Goal: Information Seeking & Learning: Learn about a topic

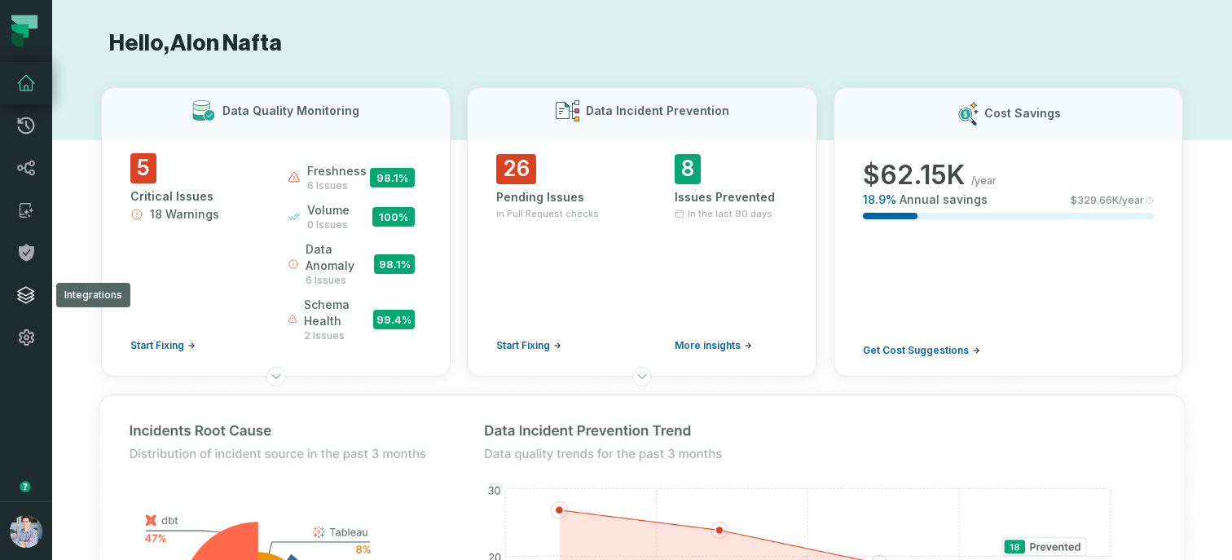
click at [32, 292] on icon at bounding box center [26, 295] width 20 height 20
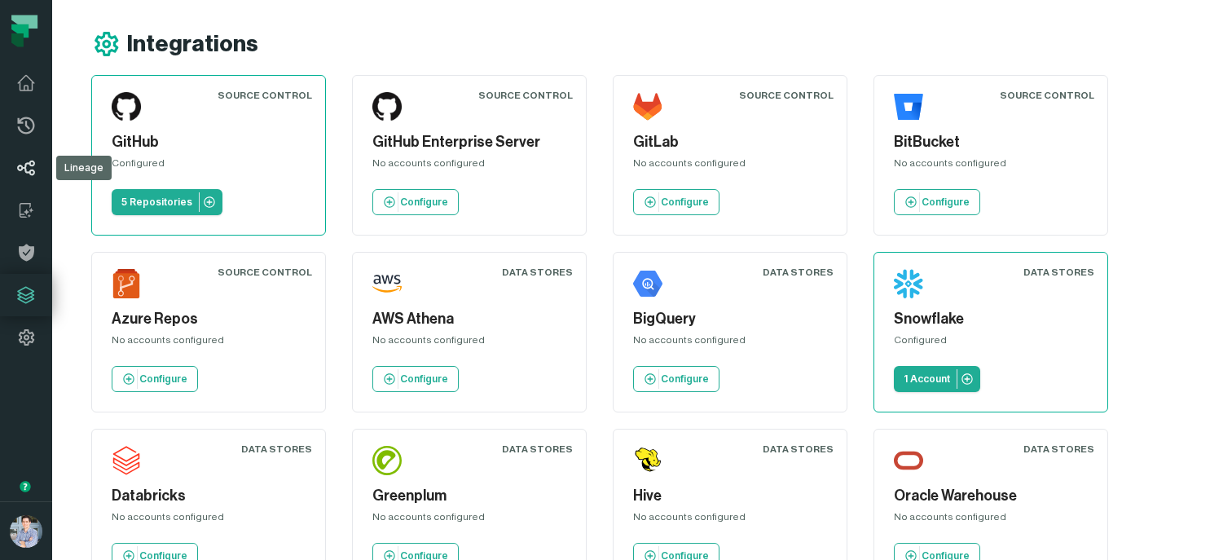
click at [20, 172] on icon at bounding box center [26, 168] width 20 height 20
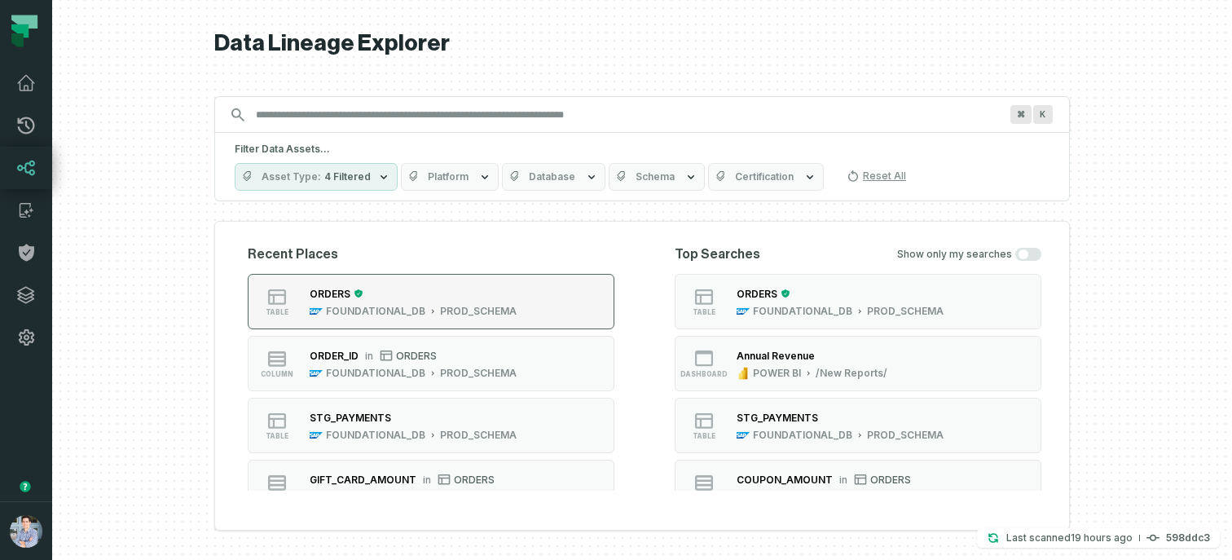
click at [380, 292] on div "ORDERS" at bounding box center [413, 293] width 207 height 16
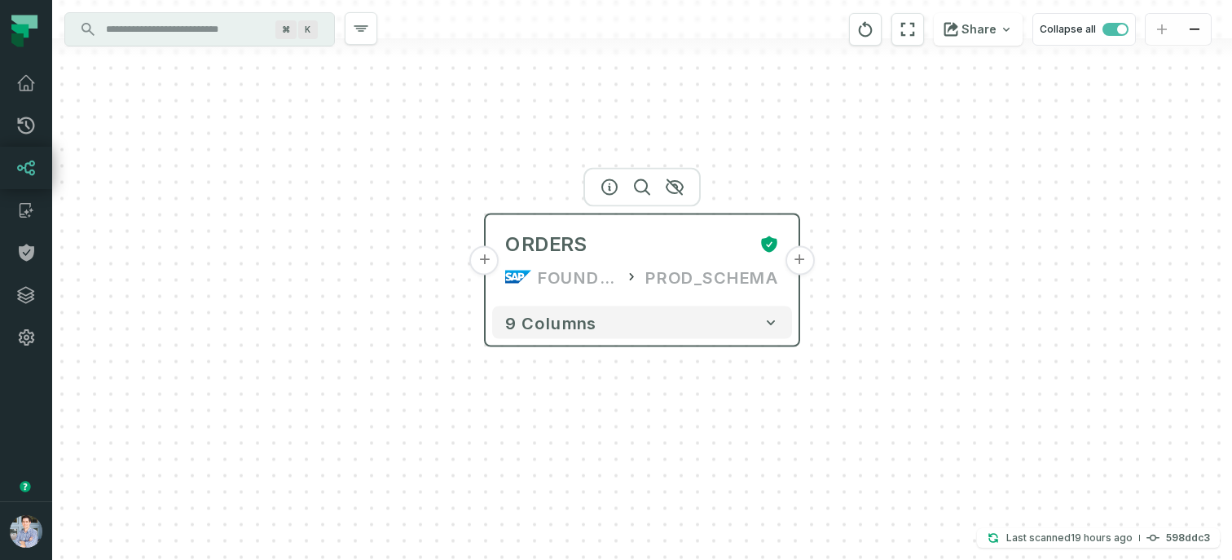
click at [494, 263] on button "+" at bounding box center [484, 260] width 29 height 29
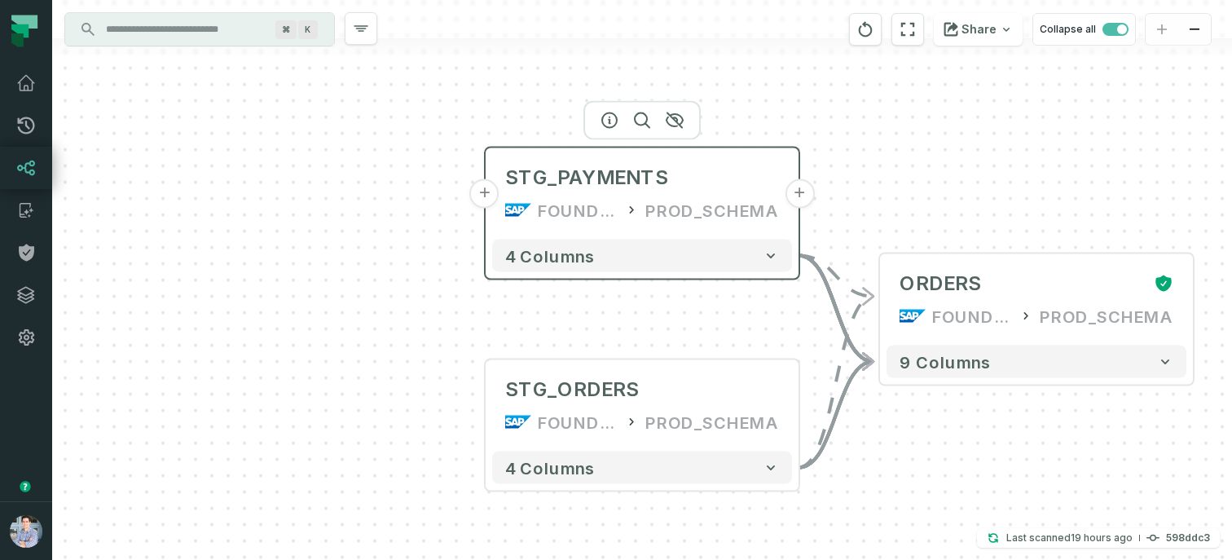
click at [490, 191] on button "+" at bounding box center [484, 193] width 29 height 29
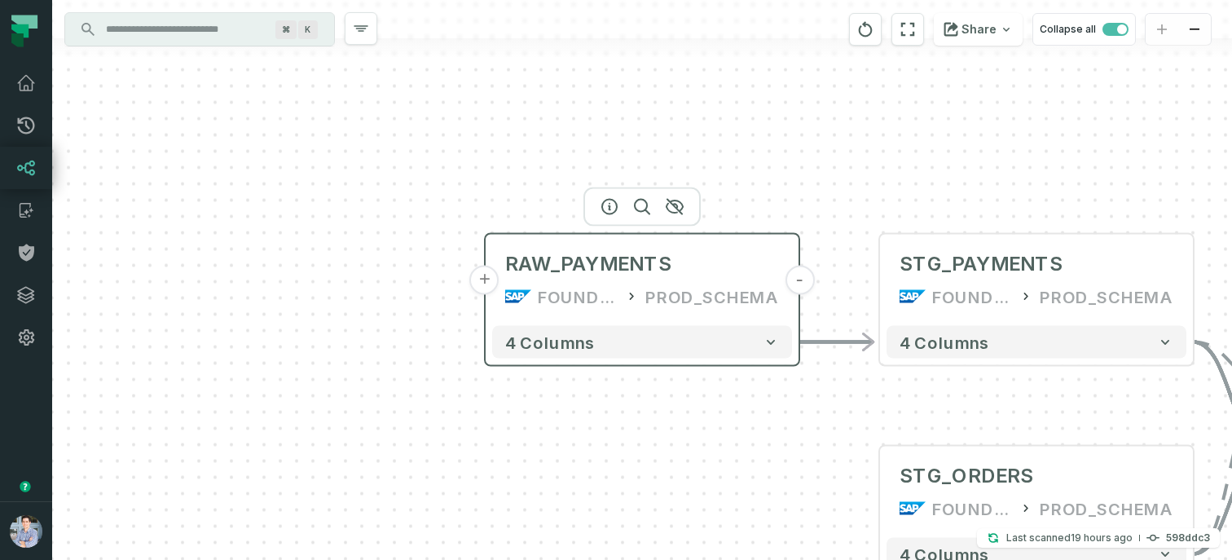
click at [489, 286] on button "+" at bounding box center [484, 280] width 29 height 29
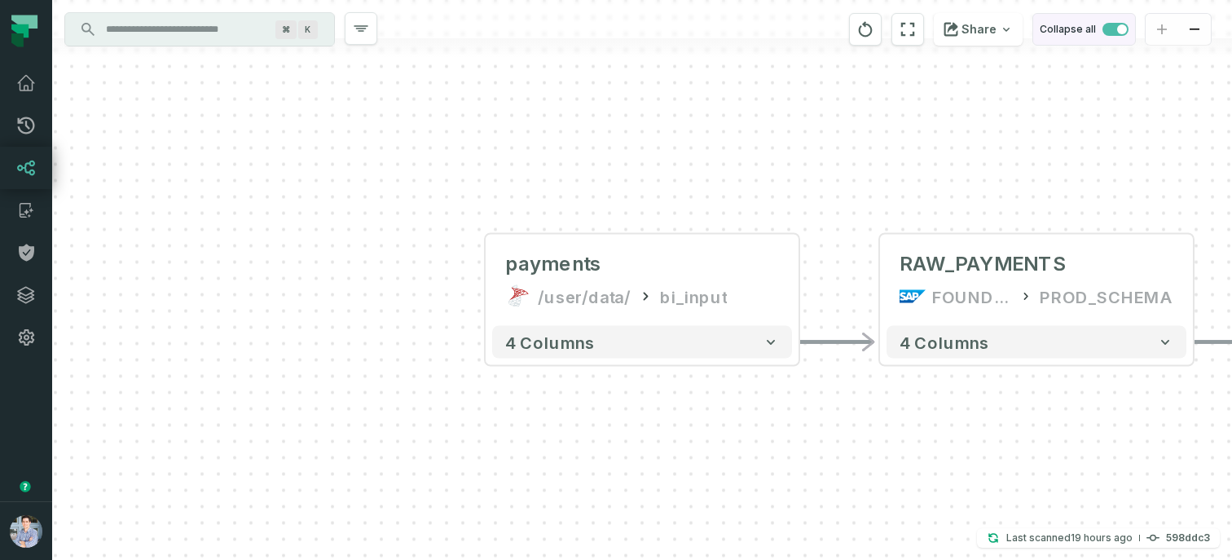
click at [1110, 31] on span "button" at bounding box center [1115, 29] width 26 height 13
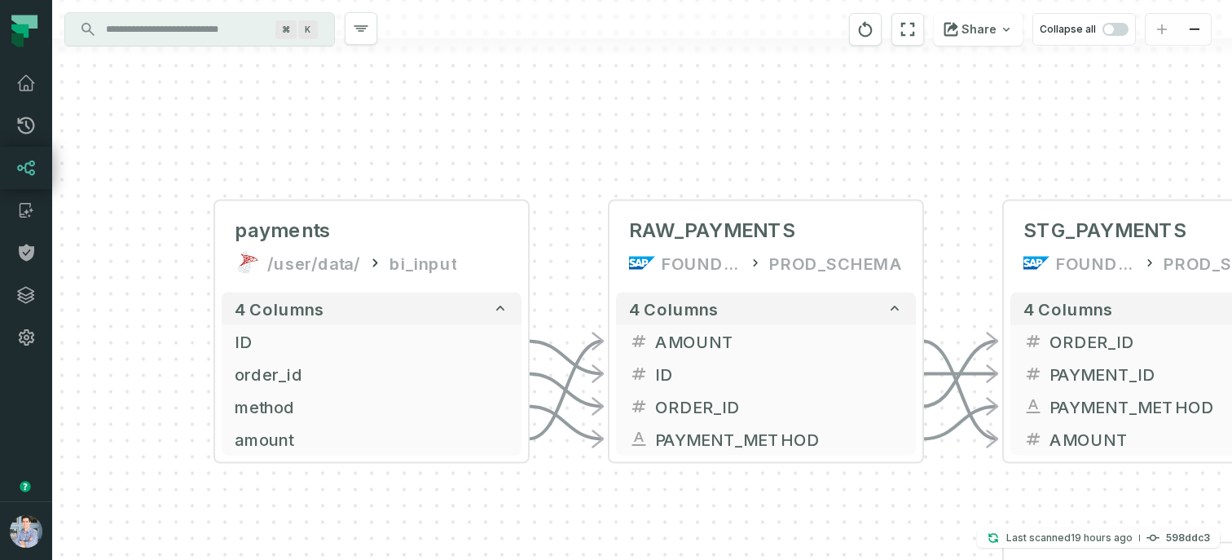
drag, startPoint x: 868, startPoint y: 165, endPoint x: 486, endPoint y: 127, distance: 383.9
click at [486, 127] on div "+ payments /user/data/ bi_input - 4 columns + ID - + order_id - + method - + am…" at bounding box center [642, 280] width 1180 height 560
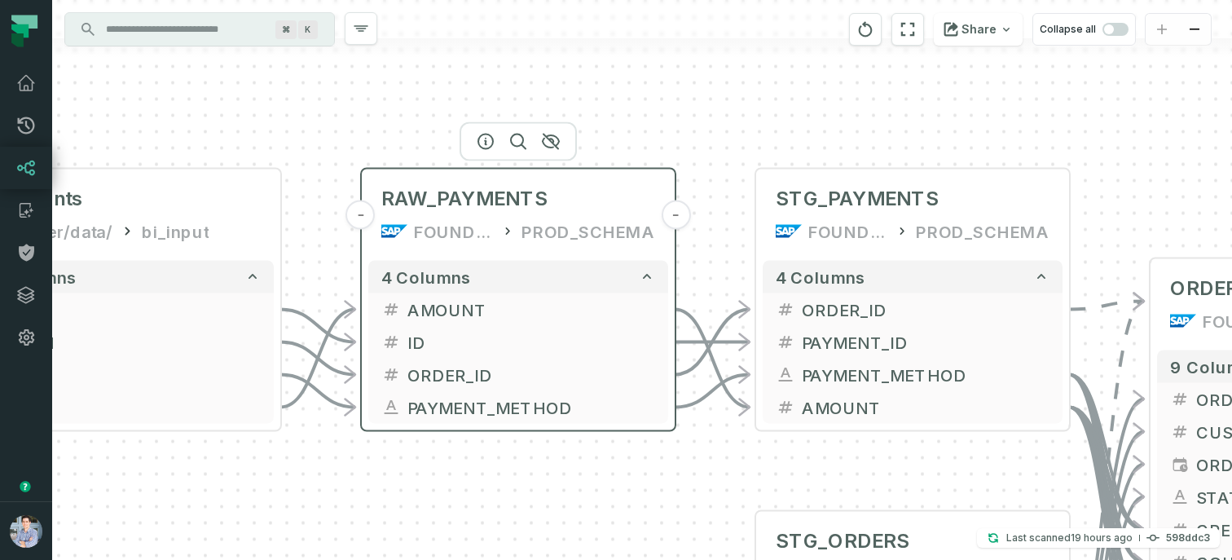
drag, startPoint x: 756, startPoint y: 200, endPoint x: 513, endPoint y: 154, distance: 247.2
click at [517, 169] on header "- RAW_PAYMENTS FOUNDATIONAL_DB PROD_SCHEMA -" at bounding box center [518, 211] width 313 height 85
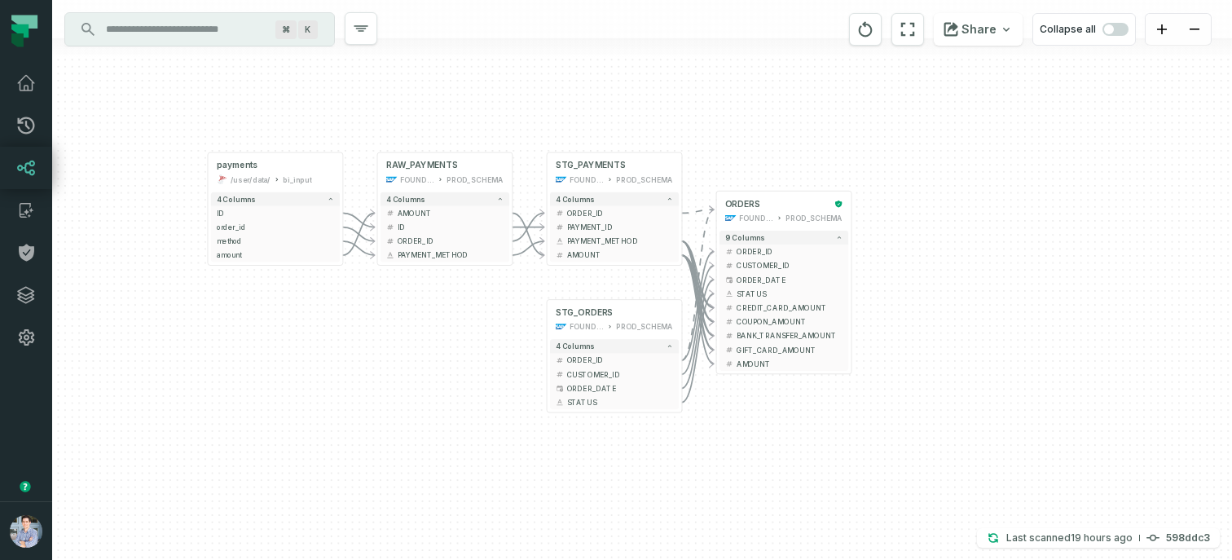
drag, startPoint x: 437, startPoint y: 391, endPoint x: 354, endPoint y: 391, distance: 83.9
click at [354, 391] on div "+ payments /user/data/ bi_input - 4 columns + ID - + order_id - + method - + am…" at bounding box center [642, 280] width 1180 height 560
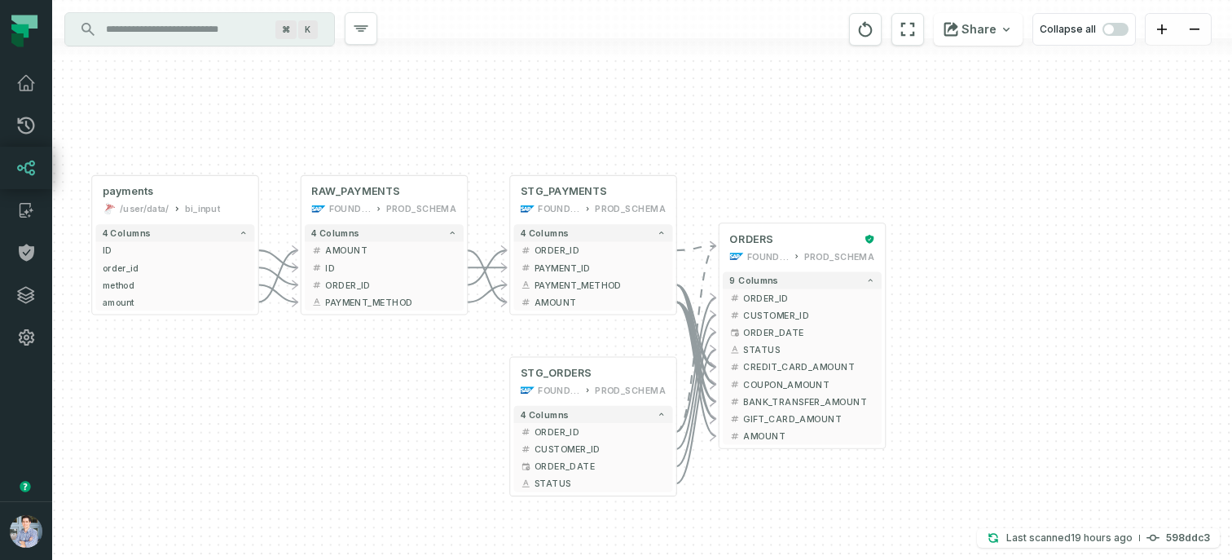
drag, startPoint x: 451, startPoint y: 364, endPoint x: 441, endPoint y: 454, distance: 90.1
click at [441, 454] on div "+ payments /user/data/ bi_input - 4 columns + ID - + order_id - + method - + am…" at bounding box center [642, 280] width 1180 height 560
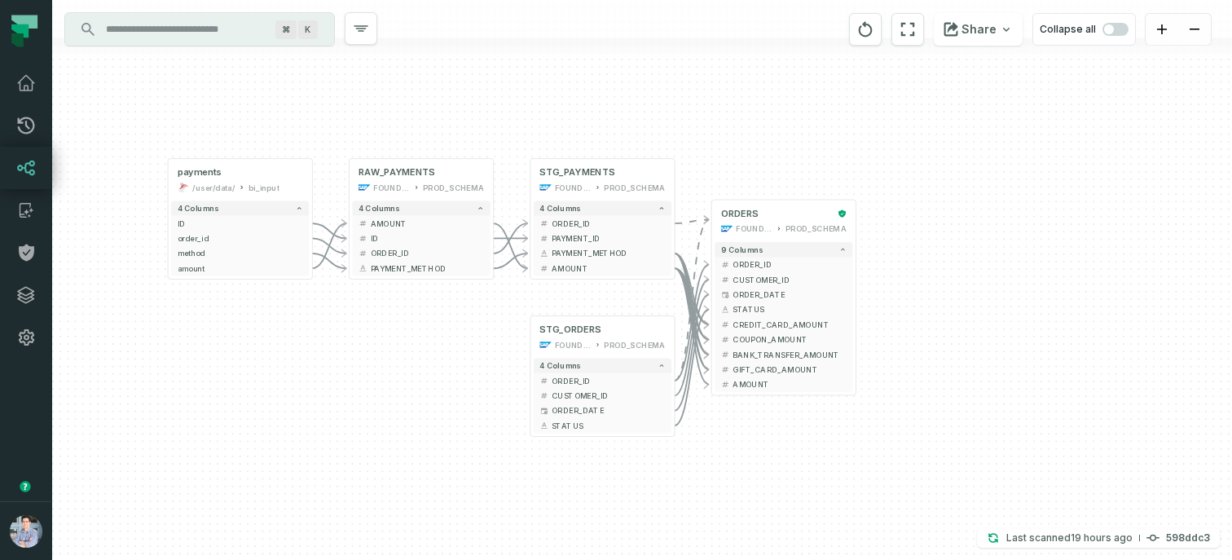
drag, startPoint x: 411, startPoint y: 514, endPoint x: 451, endPoint y: 434, distance: 89.3
click at [451, 434] on div "+ payments /user/data/ bi_input - 4 columns + ID - + order_id - + method - + am…" at bounding box center [642, 280] width 1180 height 560
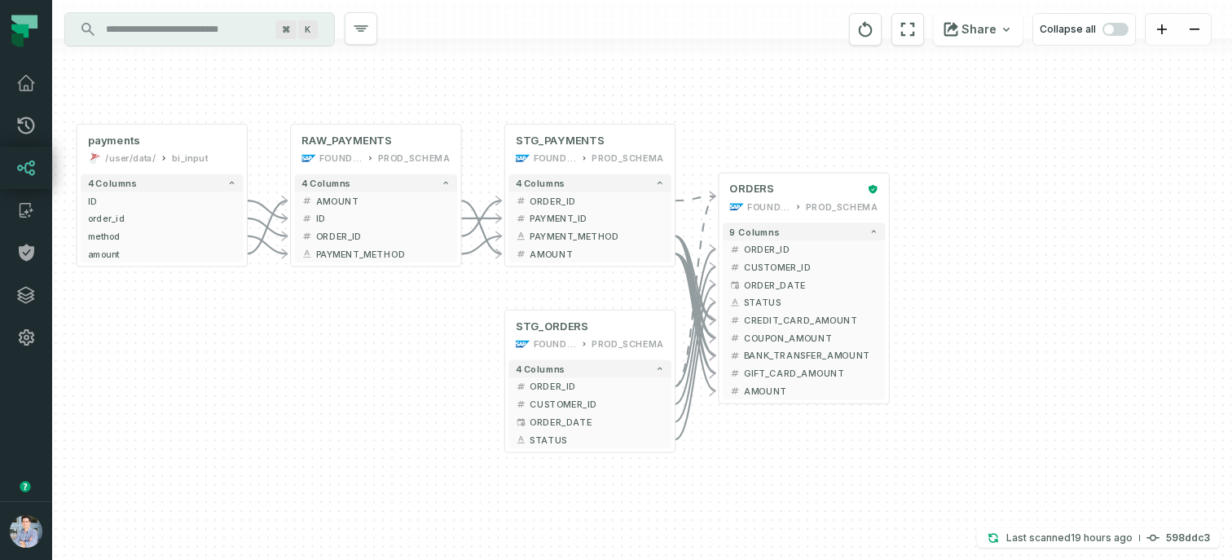
drag, startPoint x: 476, startPoint y: 314, endPoint x: 420, endPoint y: 341, distance: 62.0
click at [420, 341] on div "+ payments /user/data/ bi_input - 4 columns + ID - + order_id - + method - + am…" at bounding box center [642, 280] width 1180 height 560
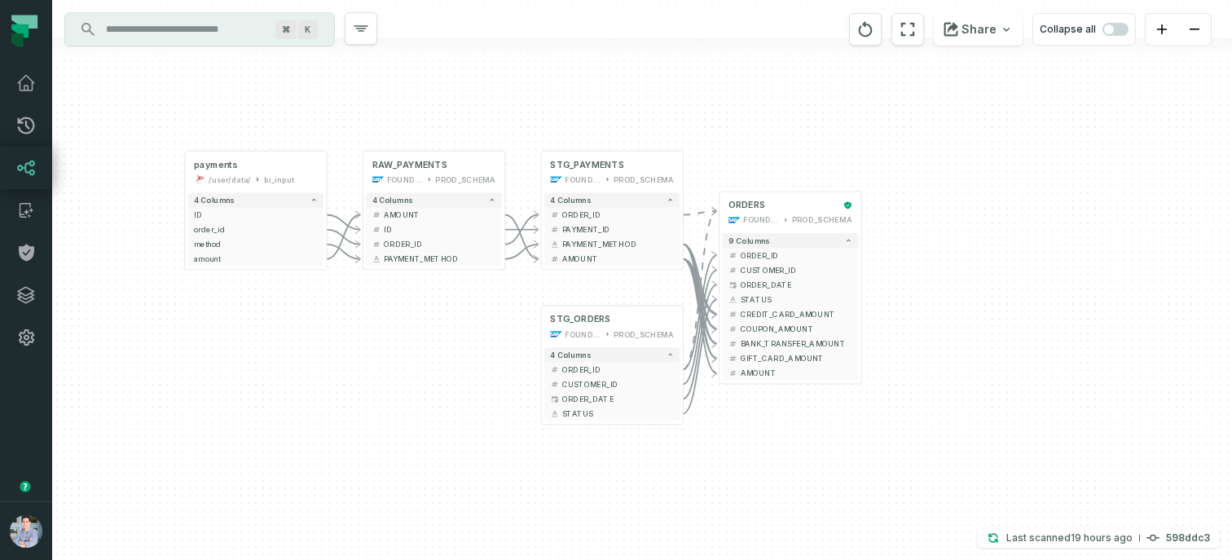
drag, startPoint x: 344, startPoint y: 411, endPoint x: 437, endPoint y: 370, distance: 101.4
click at [437, 370] on div "+ payments /user/data/ bi_input - 4 columns + ID - + order_id - + method - + am…" at bounding box center [642, 280] width 1180 height 560
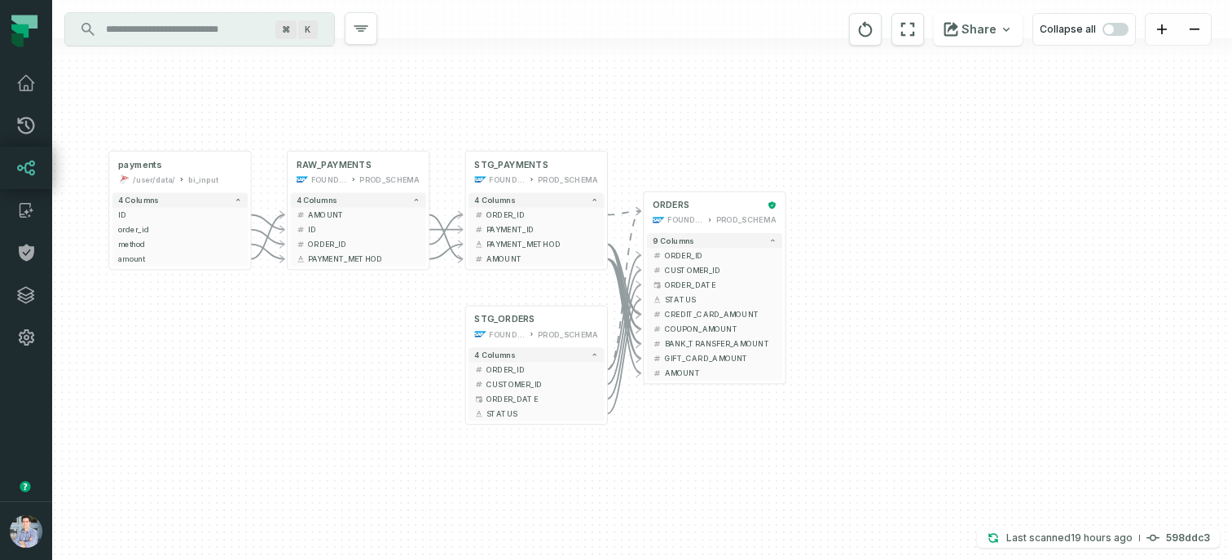
drag, startPoint x: 455, startPoint y: 348, endPoint x: 343, endPoint y: 354, distance: 111.8
click at [343, 354] on div "+ payments /user/data/ bi_input - 4 columns + ID - + order_id - + method - + am…" at bounding box center [642, 280] width 1180 height 560
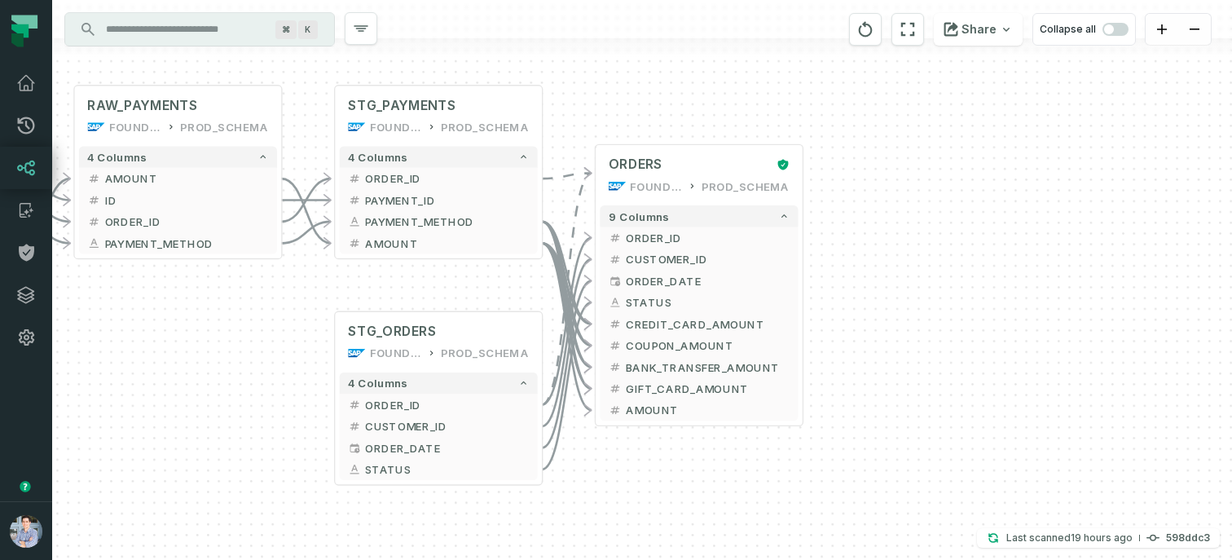
click at [407, 56] on div at bounding box center [642, 47] width 1180 height 19
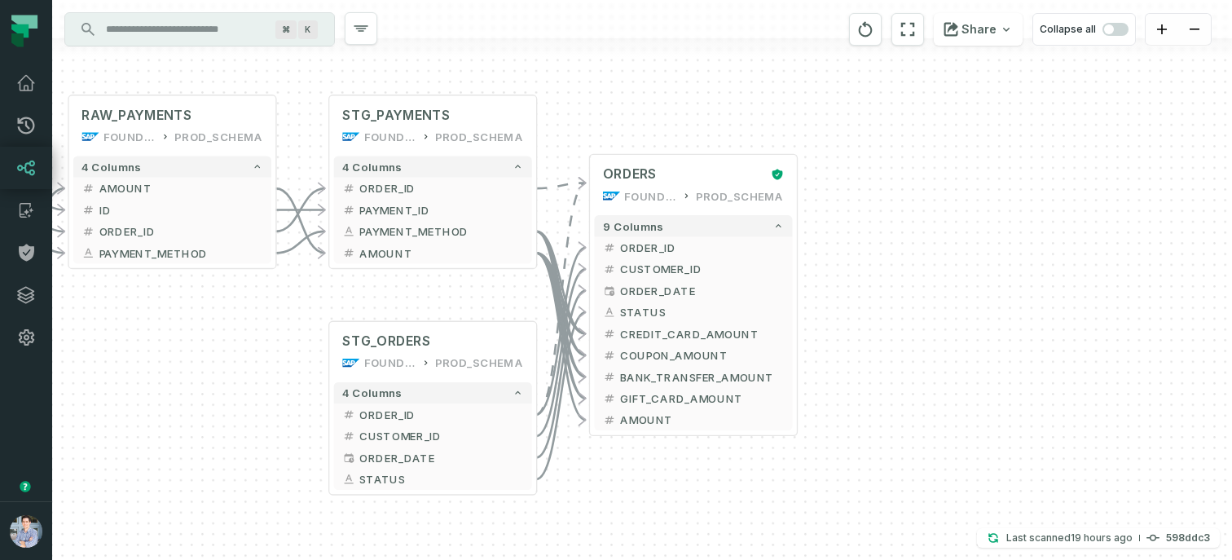
drag, startPoint x: 300, startPoint y: 325, endPoint x: 213, endPoint y: 501, distance: 196.0
click at [213, 501] on div "+ payments /user/data/ bi_input - 4 columns + ID - + order_id - + method - + am…" at bounding box center [642, 280] width 1180 height 560
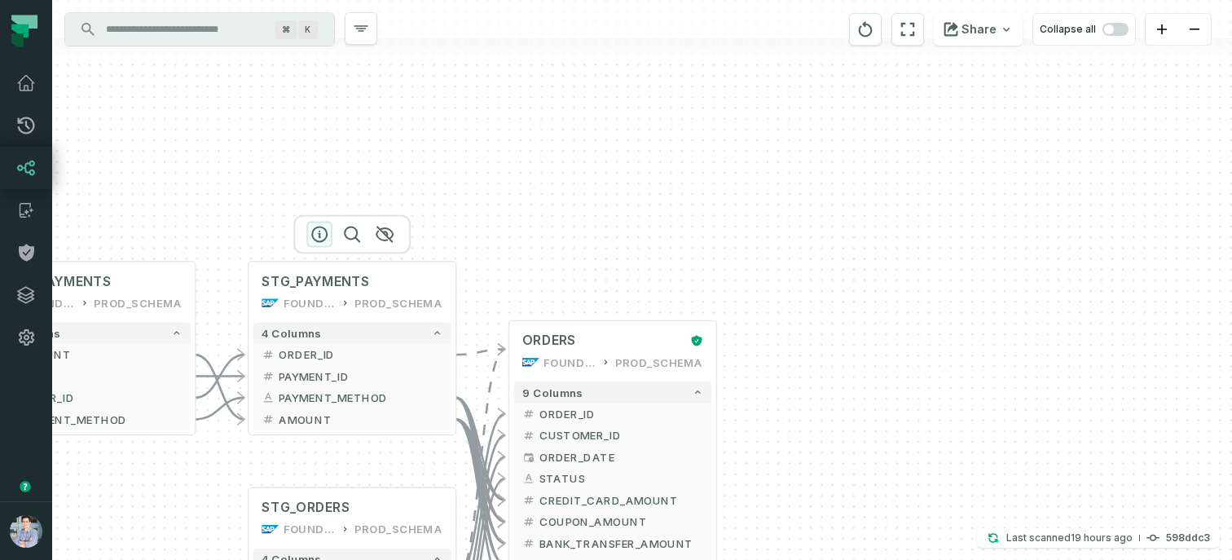
click at [319, 240] on icon "button" at bounding box center [320, 234] width 20 height 20
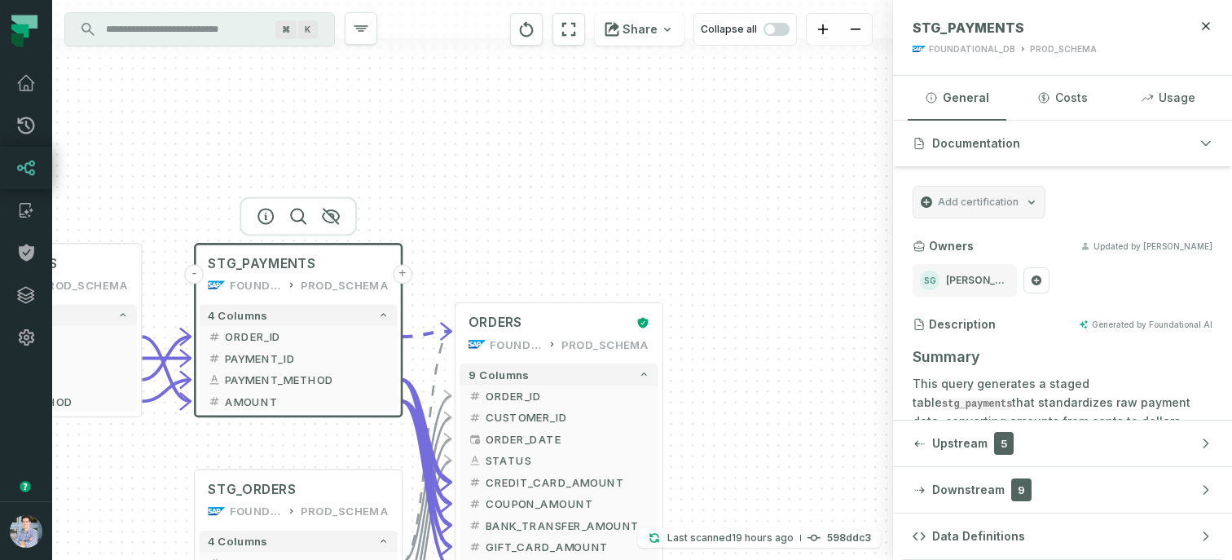
drag, startPoint x: 596, startPoint y: 266, endPoint x: 538, endPoint y: 246, distance: 61.8
click at [538, 246] on div "+ payments /user/data/ bi_input - 4 columns + ID - + order_id - + method - + am…" at bounding box center [472, 280] width 841 height 560
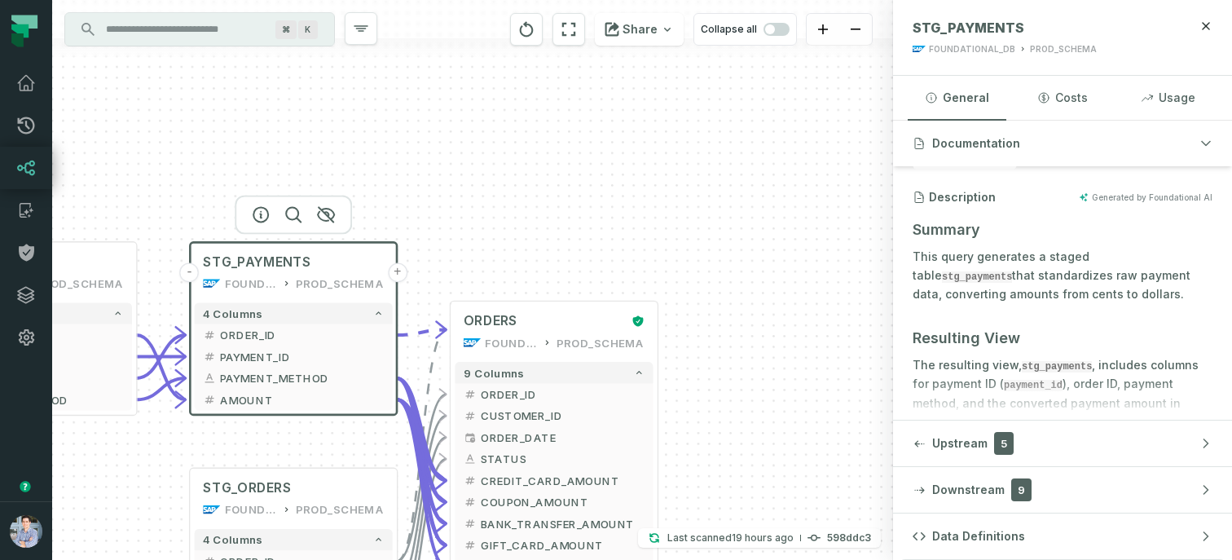
scroll to position [137, 0]
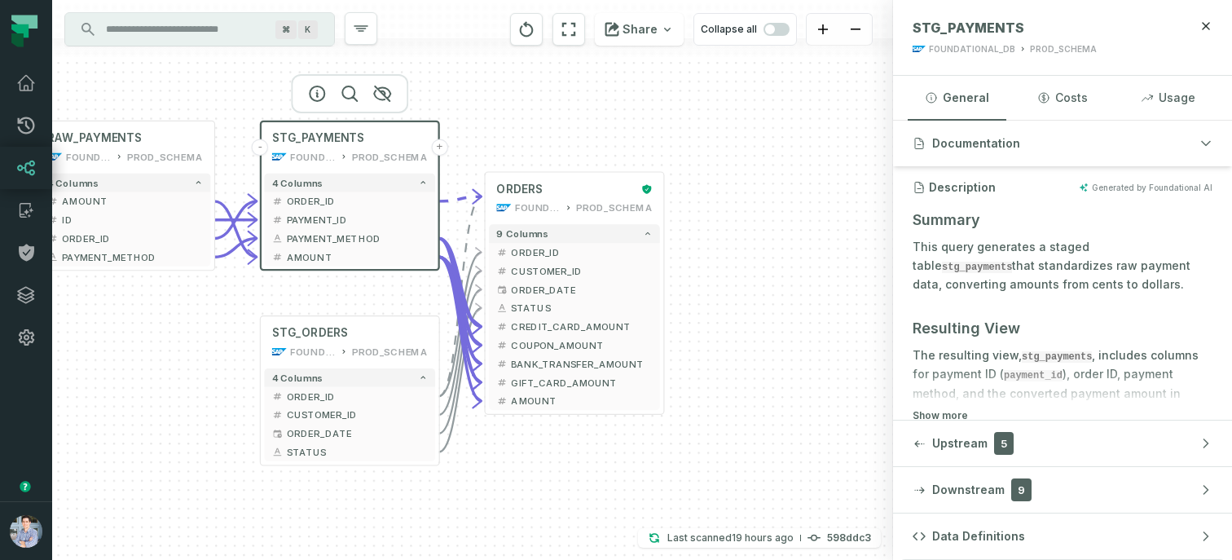
drag, startPoint x: 844, startPoint y: 356, endPoint x: 826, endPoint y: 225, distance: 132.4
click at [826, 225] on div "+ payments /user/data/ bi_input - 4 columns + ID - + order_id - + method - + am…" at bounding box center [472, 280] width 841 height 560
click at [662, 202] on button "+" at bounding box center [664, 198] width 17 height 17
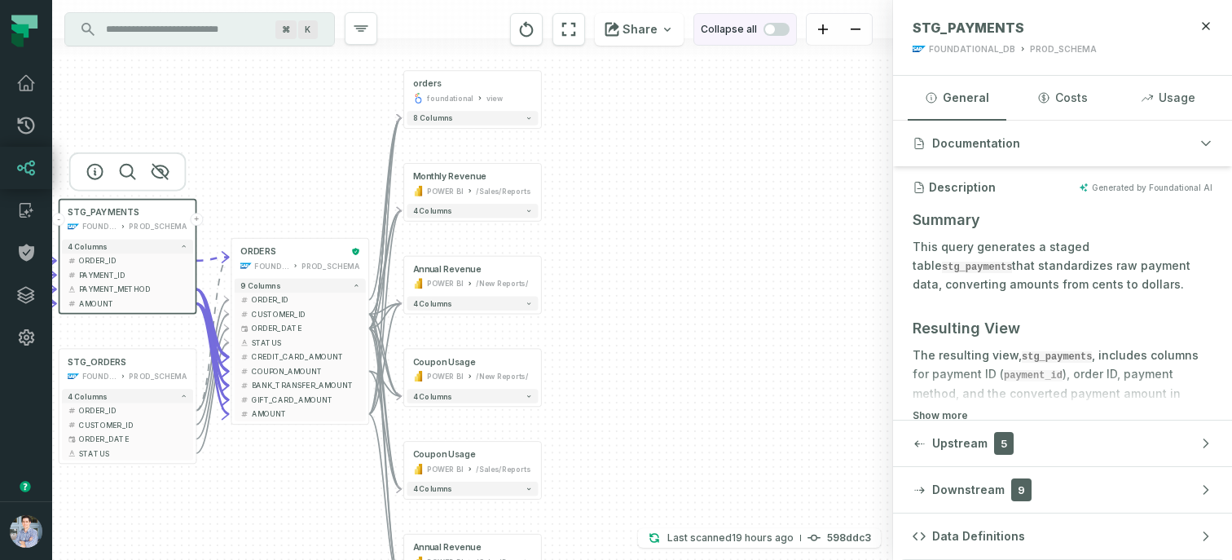
click at [778, 30] on span "button" at bounding box center [776, 29] width 26 height 13
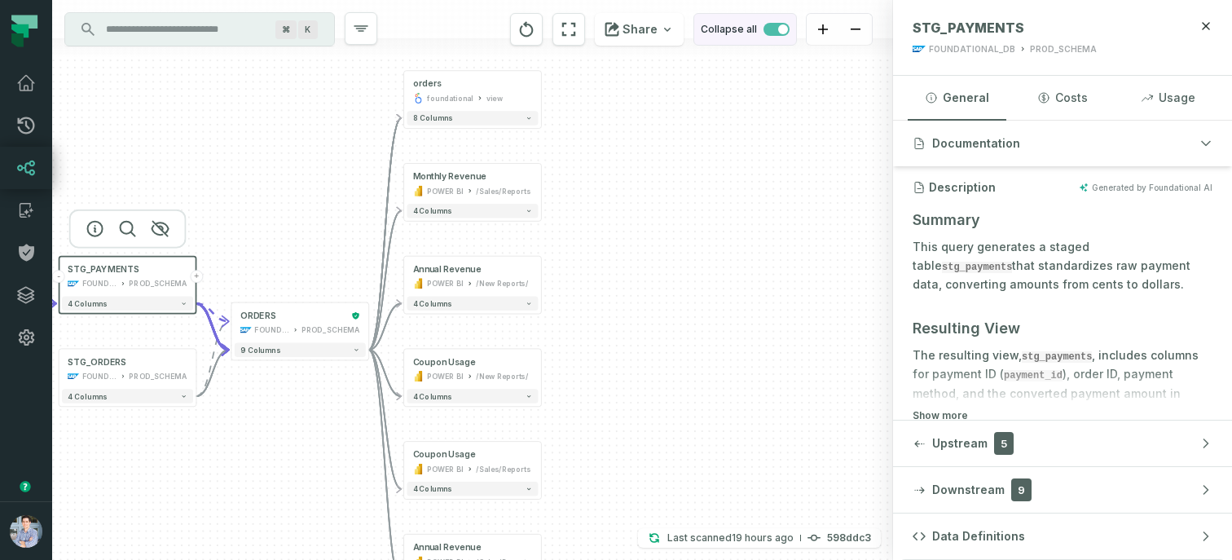
click at [778, 30] on span "button" at bounding box center [783, 29] width 10 height 10
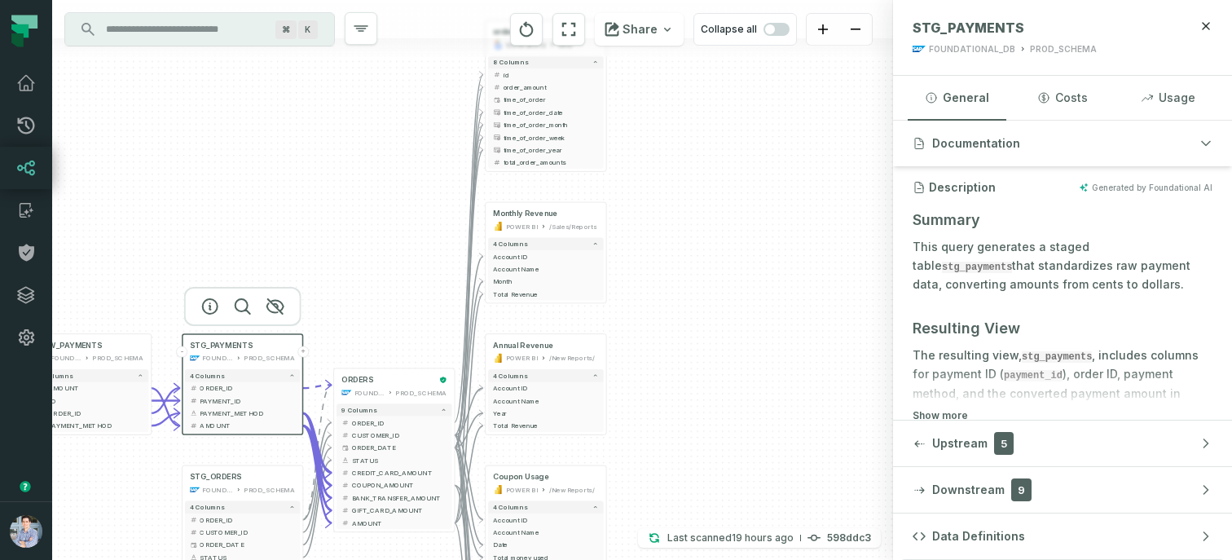
drag, startPoint x: 327, startPoint y: 373, endPoint x: 434, endPoint y: 283, distance: 140.5
click at [434, 283] on div "+ orders foundational view + 8 columns - id - order_amount + time_of_order - ti…" at bounding box center [472, 280] width 841 height 560
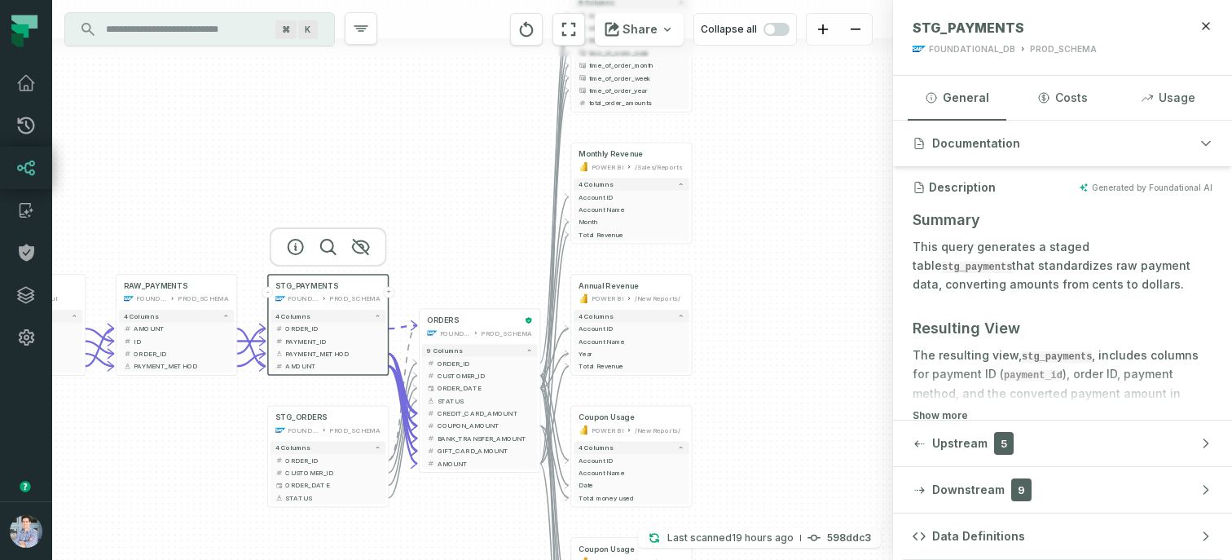
drag, startPoint x: 367, startPoint y: 284, endPoint x: 445, endPoint y: 225, distance: 98.3
click at [445, 225] on div "+ orders foundational view + 8 columns - id - order_amount + time_of_order - ti…" at bounding box center [472, 280] width 841 height 560
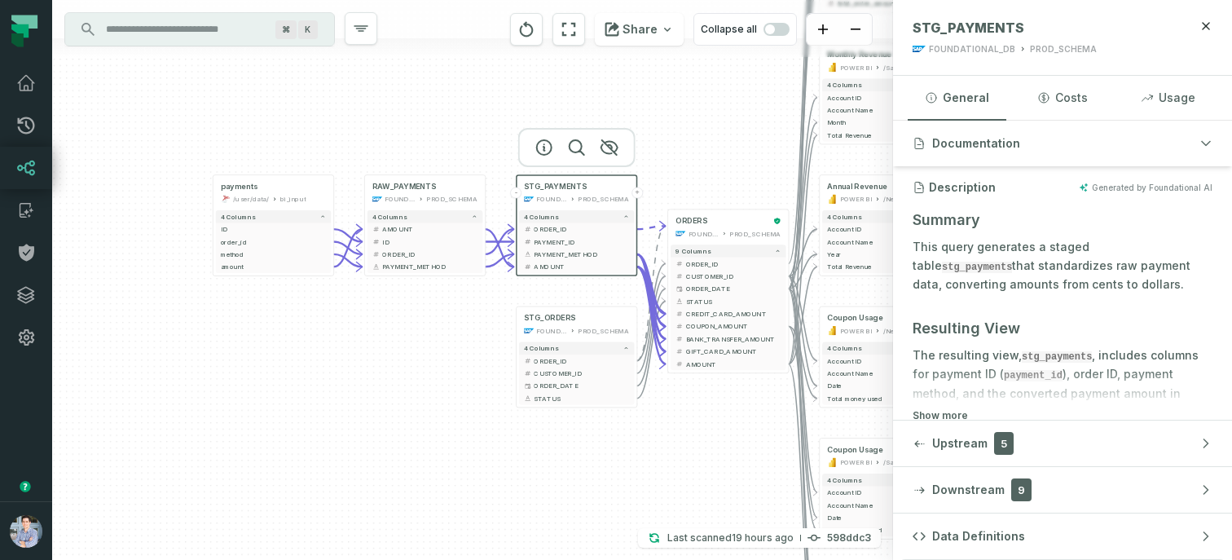
drag, startPoint x: 163, startPoint y: 451, endPoint x: 403, endPoint y: 358, distance: 257.4
click at [403, 358] on div "+ orders foundational view + 8 columns - id - order_amount + time_of_order - ti…" at bounding box center [472, 280] width 841 height 560
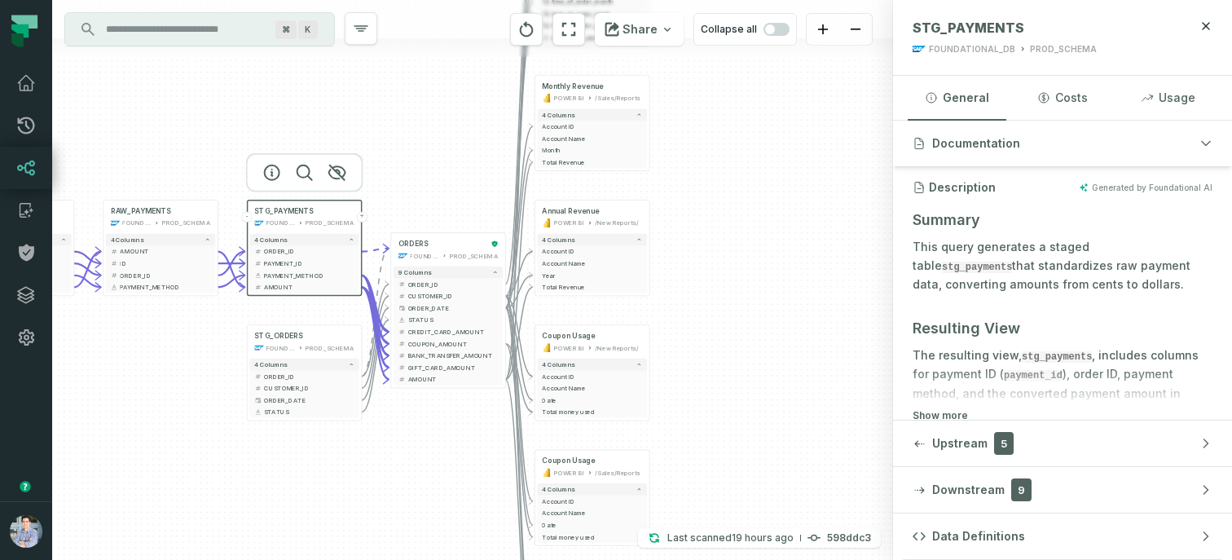
drag, startPoint x: 441, startPoint y: 334, endPoint x: 171, endPoint y: 353, distance: 270.3
click at [171, 353] on div "+ orders foundational view + 8 columns - id - order_amount + time_of_order - ti…" at bounding box center [472, 280] width 841 height 560
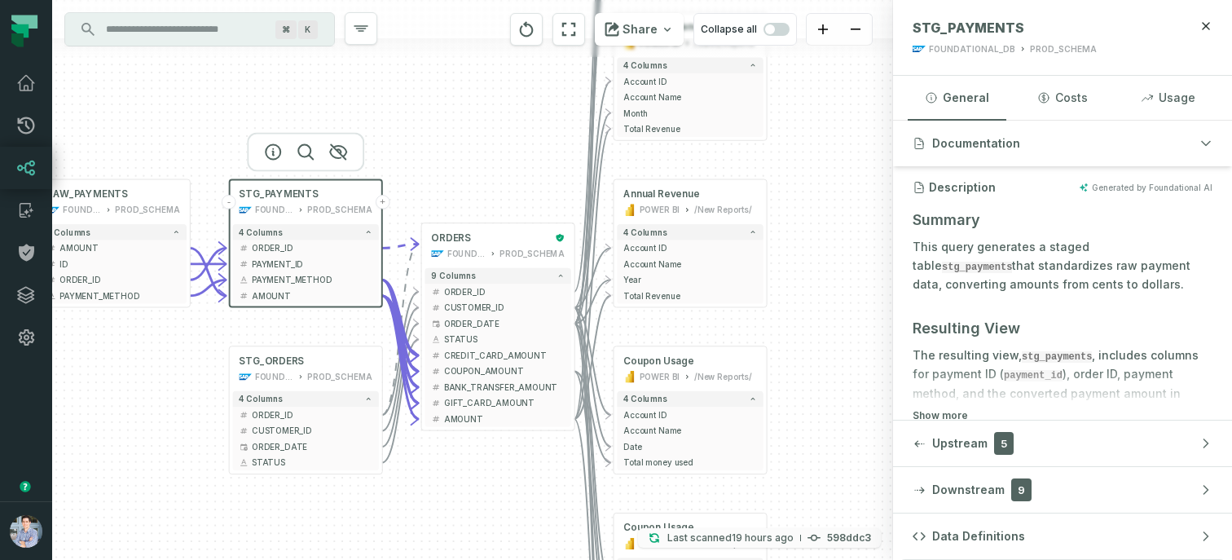
click at [825, 534] on button "Last scanned 8/18/2025, 9:13:57 PM 598ddc3" at bounding box center [759, 538] width 243 height 20
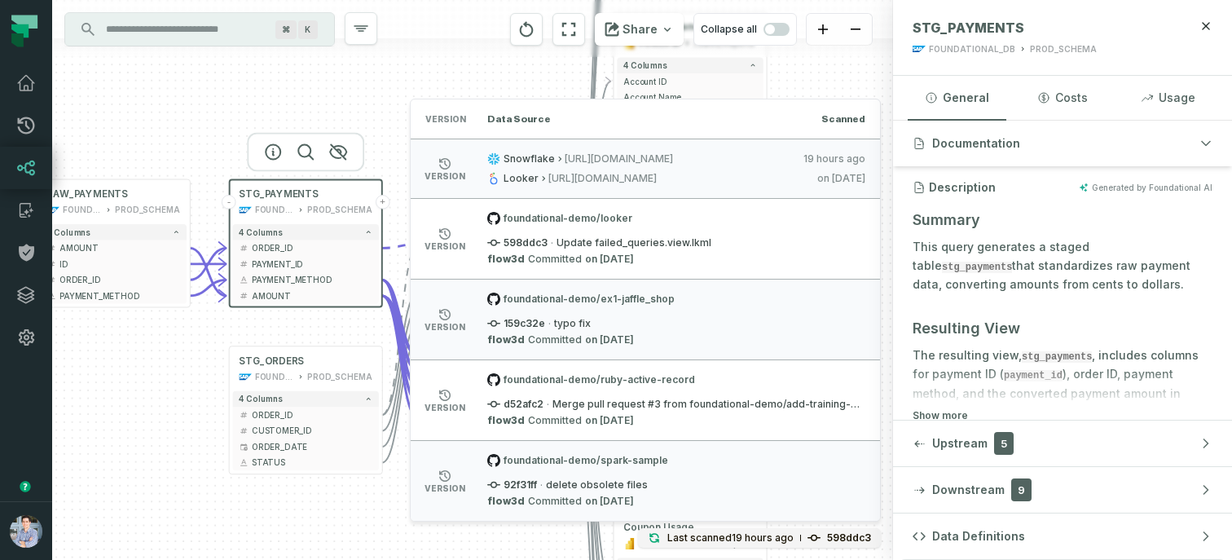
click at [375, 72] on div "+ orders foundational view + 8 columns - id - order_amount + time_of_order - ti…" at bounding box center [472, 280] width 841 height 560
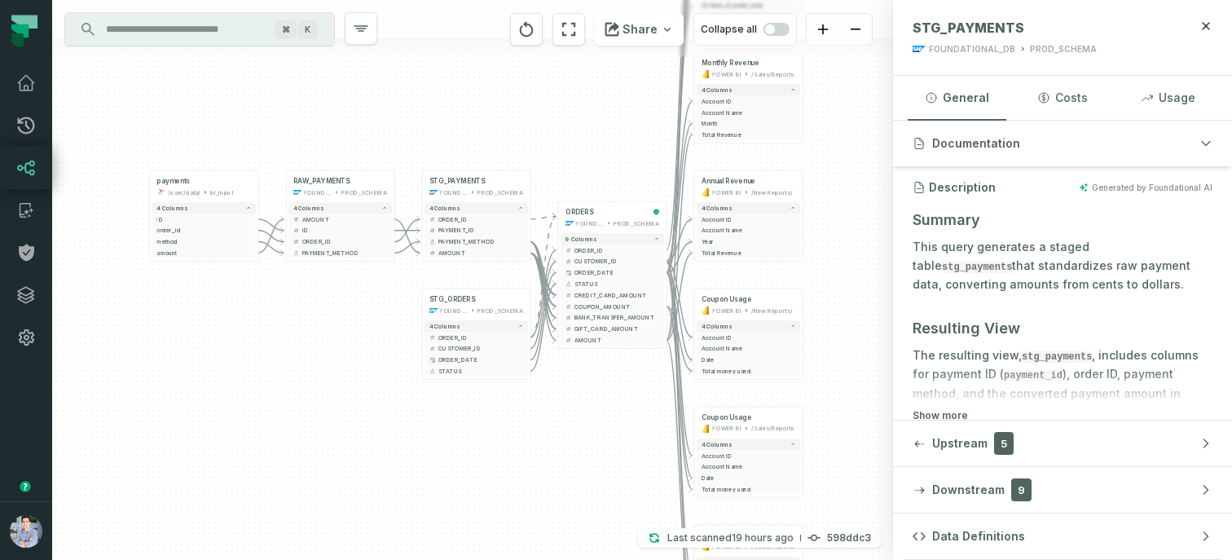
drag, startPoint x: 437, startPoint y: 406, endPoint x: 563, endPoint y: 403, distance: 125.5
click at [563, 403] on div "+ orders foundational view + 8 columns - id - order_amount + time_of_order - ti…" at bounding box center [472, 280] width 841 height 560
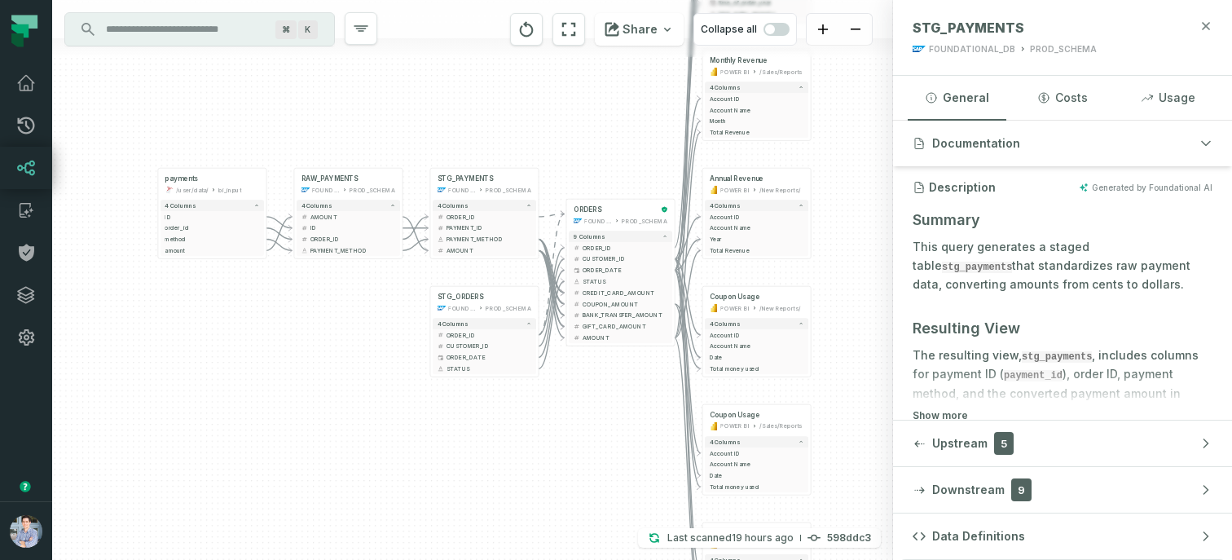
click at [1209, 29] on icon "button" at bounding box center [1205, 25] width 7 height 7
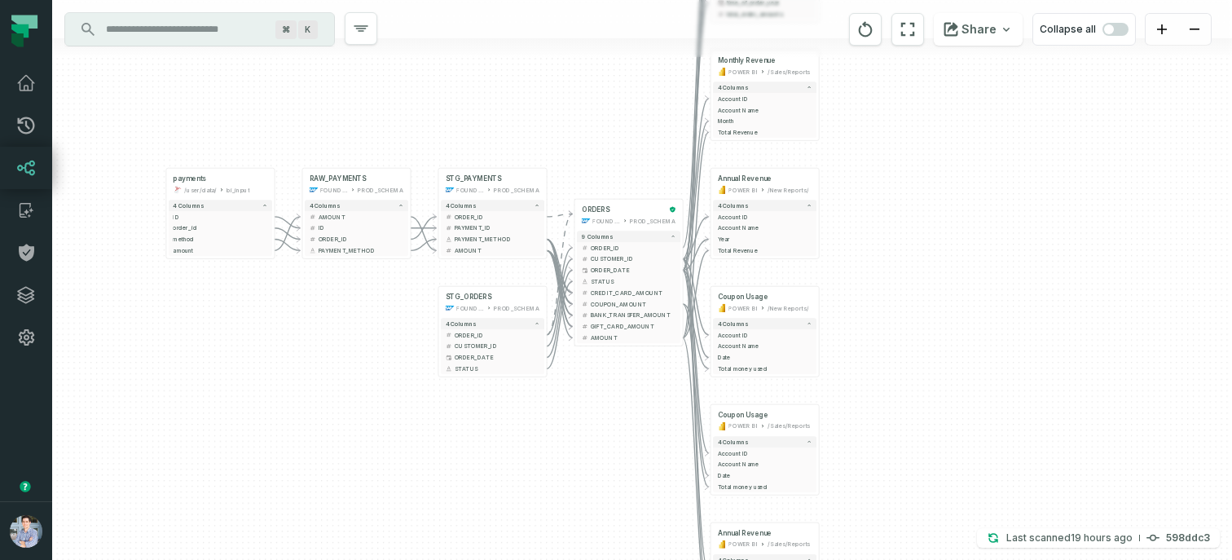
drag, startPoint x: 551, startPoint y: 392, endPoint x: 701, endPoint y: 453, distance: 162.6
click at [701, 454] on div "+ orders foundational view + 8 columns - id - order_amount + time_of_order - ti…" at bounding box center [642, 280] width 1180 height 560
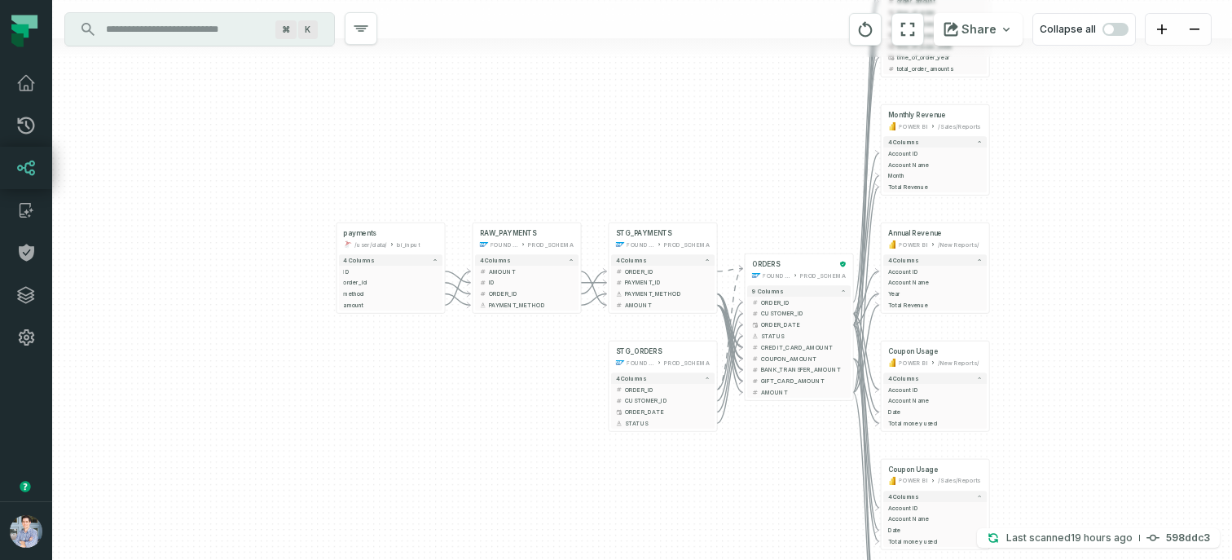
drag, startPoint x: 523, startPoint y: 370, endPoint x: 555, endPoint y: 361, distance: 33.0
click at [555, 361] on div "+ orders foundational view + 8 columns - id - order_amount + time_of_order - ti…" at bounding box center [642, 280] width 1180 height 560
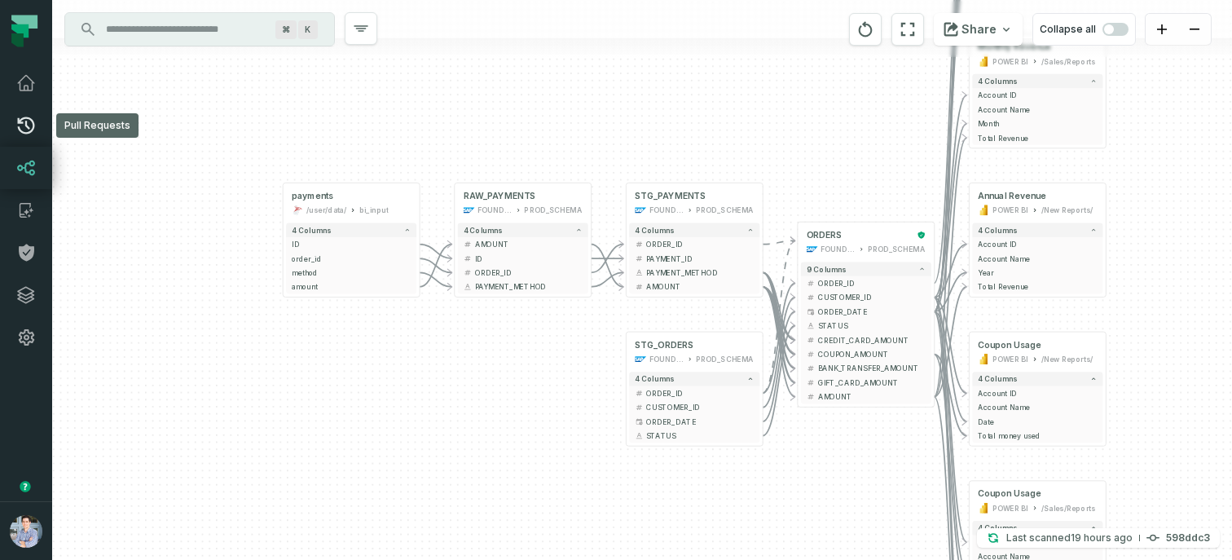
click at [32, 121] on icon at bounding box center [26, 125] width 17 height 17
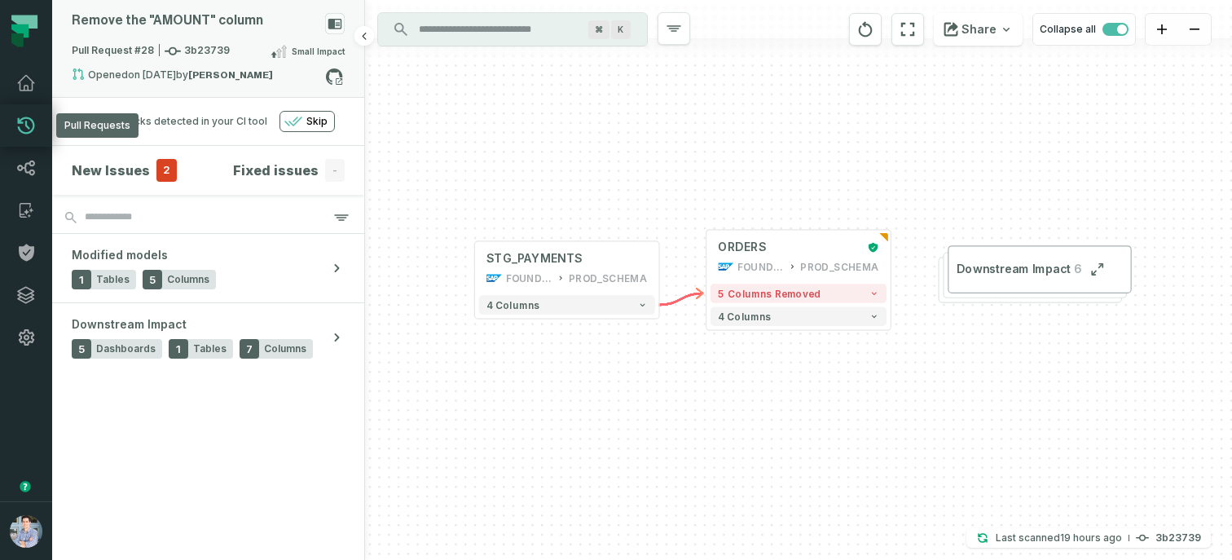
click at [214, 55] on span "Pull Request #28 3b23739" at bounding box center [151, 51] width 158 height 16
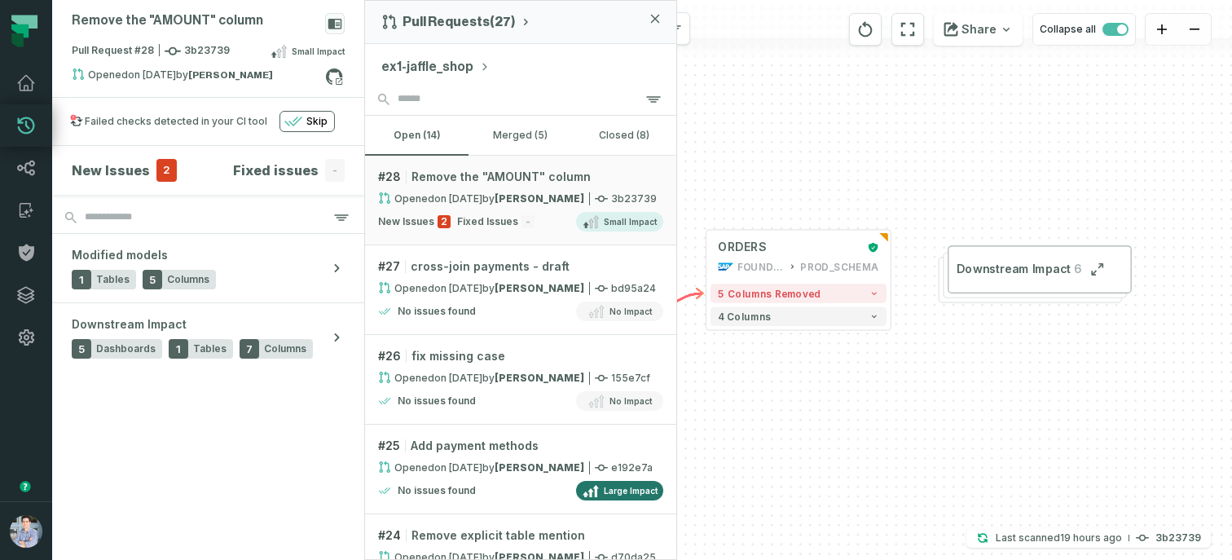
click at [437, 71] on button "ex1-jaffle_shop" at bounding box center [435, 67] width 108 height 20
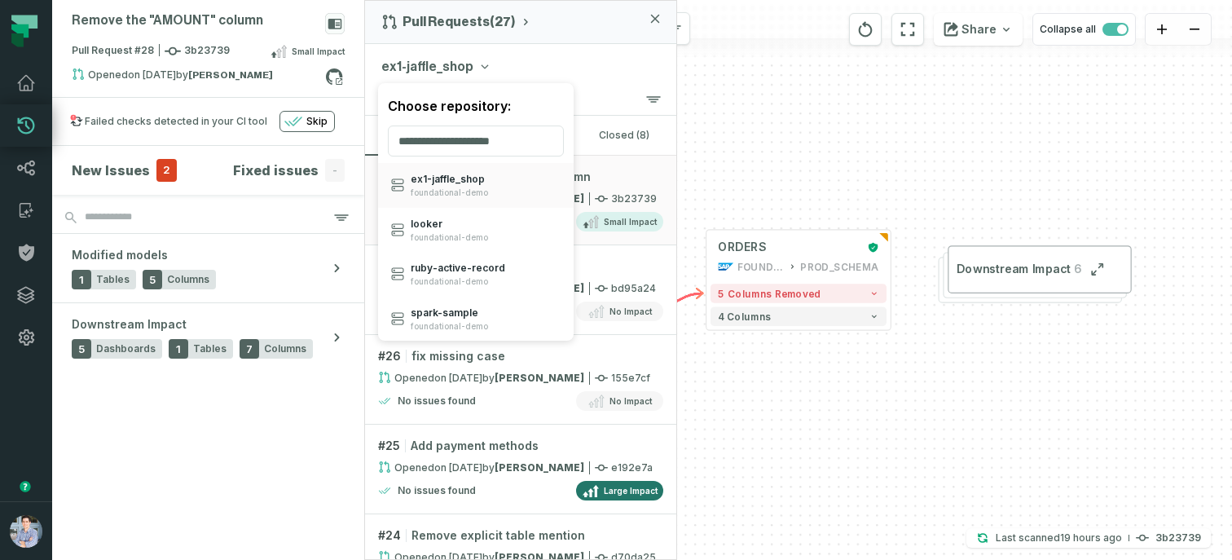
click at [224, 165] on div "Remove the "AMOUNT" column Pull Request #28 3b23739 Small Impact Opened 3/10/20…" at bounding box center [208, 280] width 313 height 560
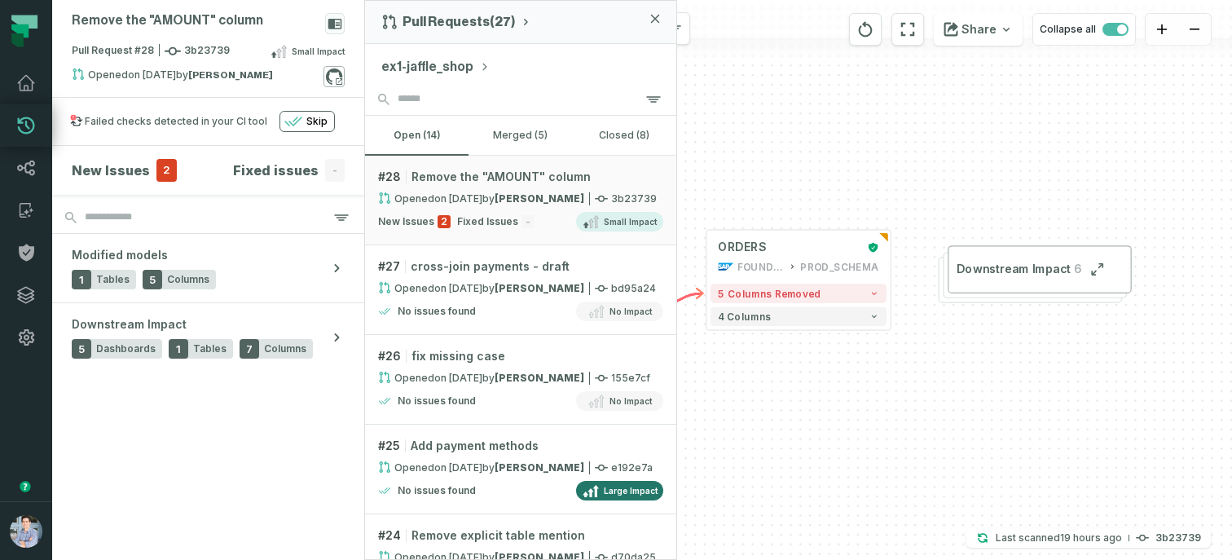
click at [329, 76] on icon at bounding box center [333, 76] width 21 height 21
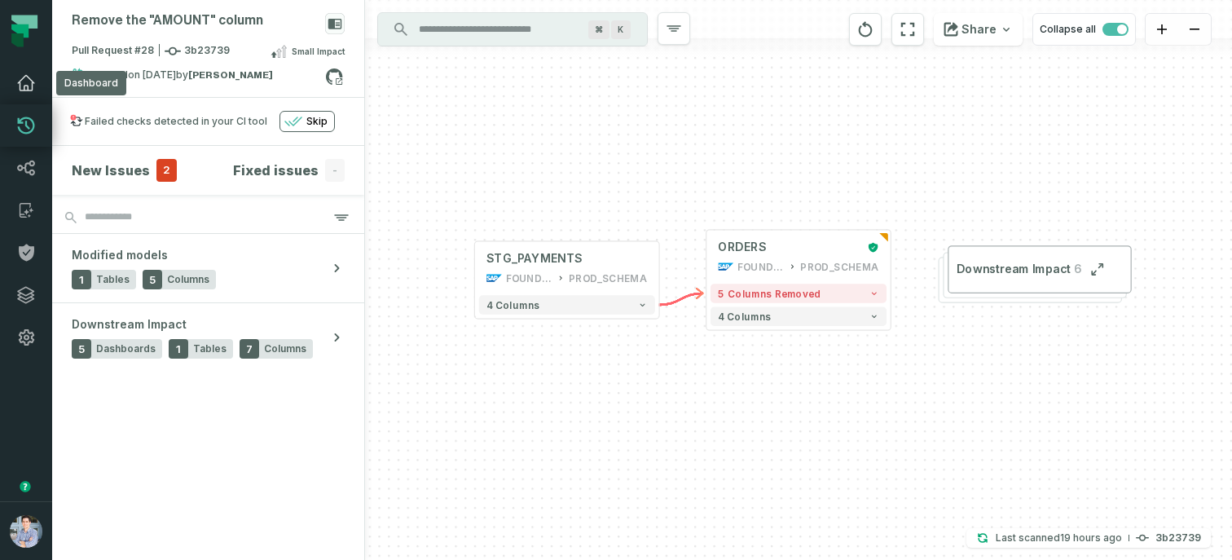
click at [32, 81] on icon at bounding box center [26, 83] width 16 height 15
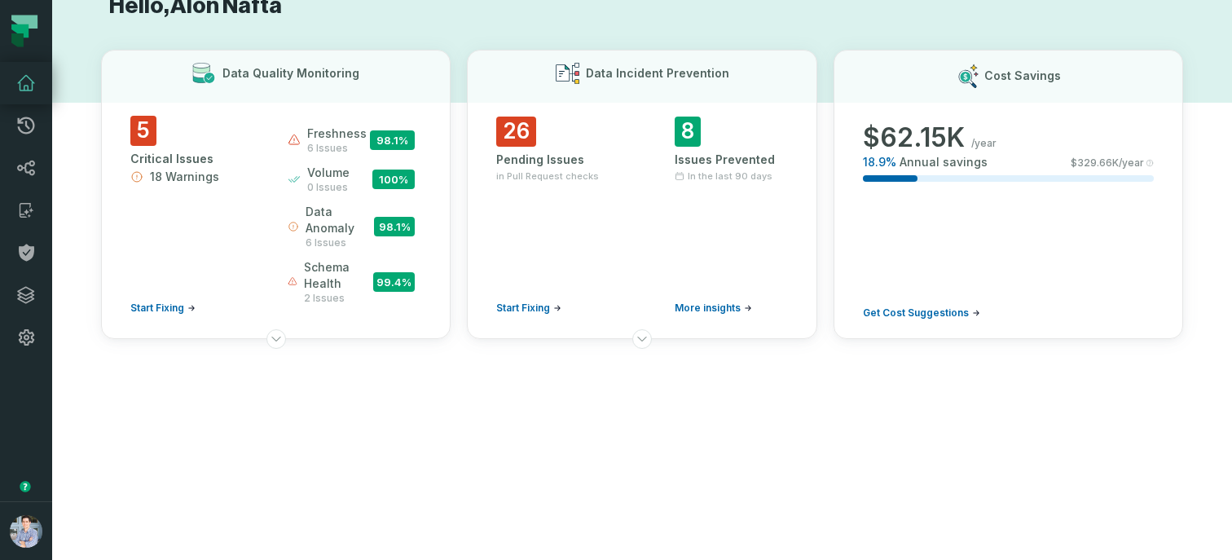
scroll to position [56, 0]
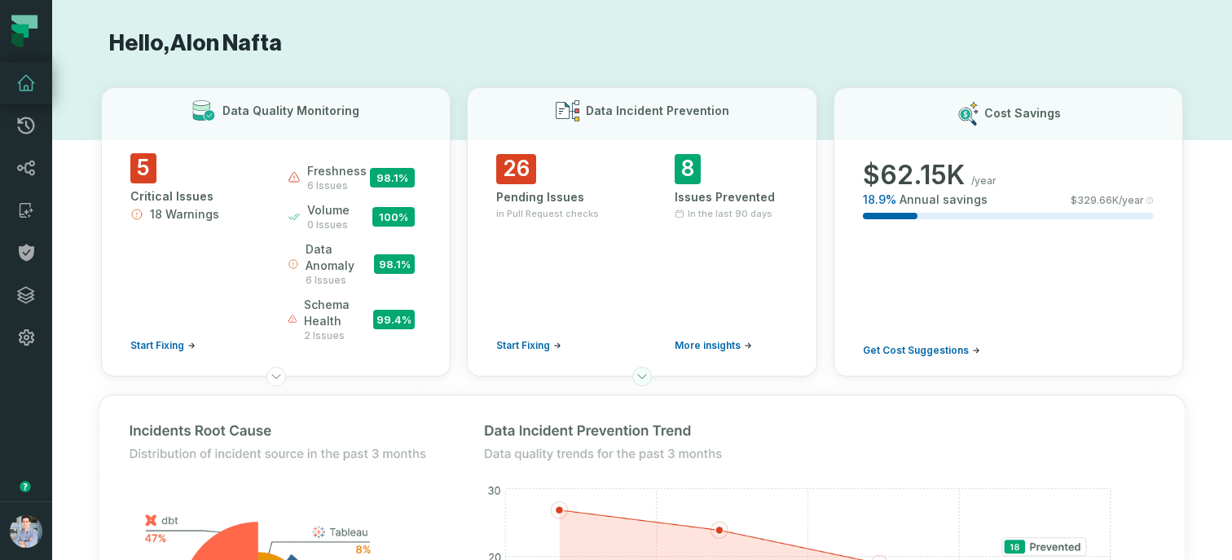
click at [643, 375] on icon at bounding box center [641, 376] width 13 height 13
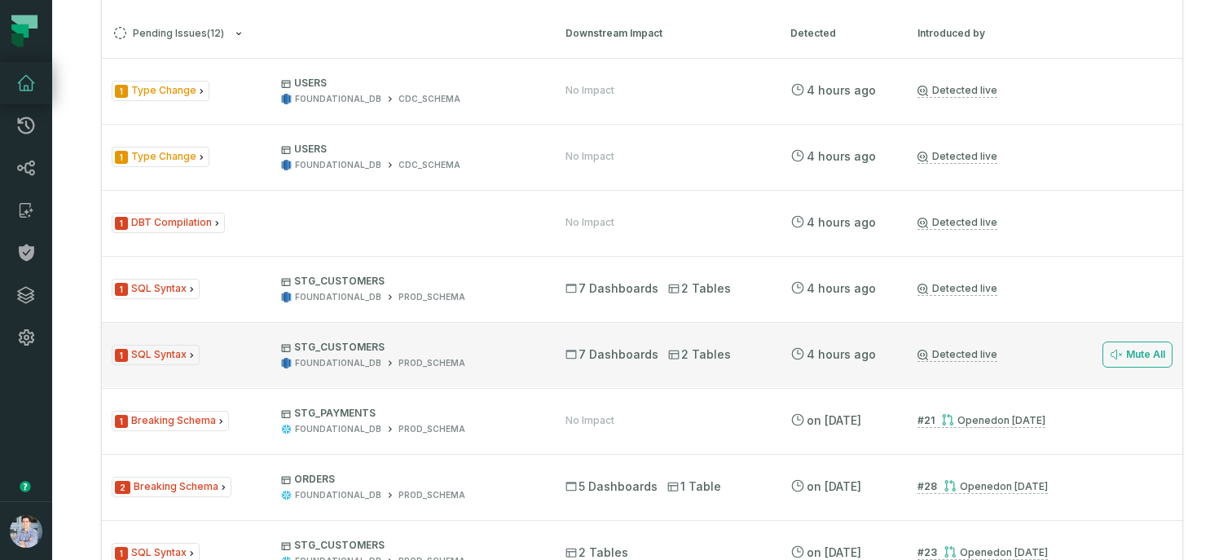
scroll to position [1445, 0]
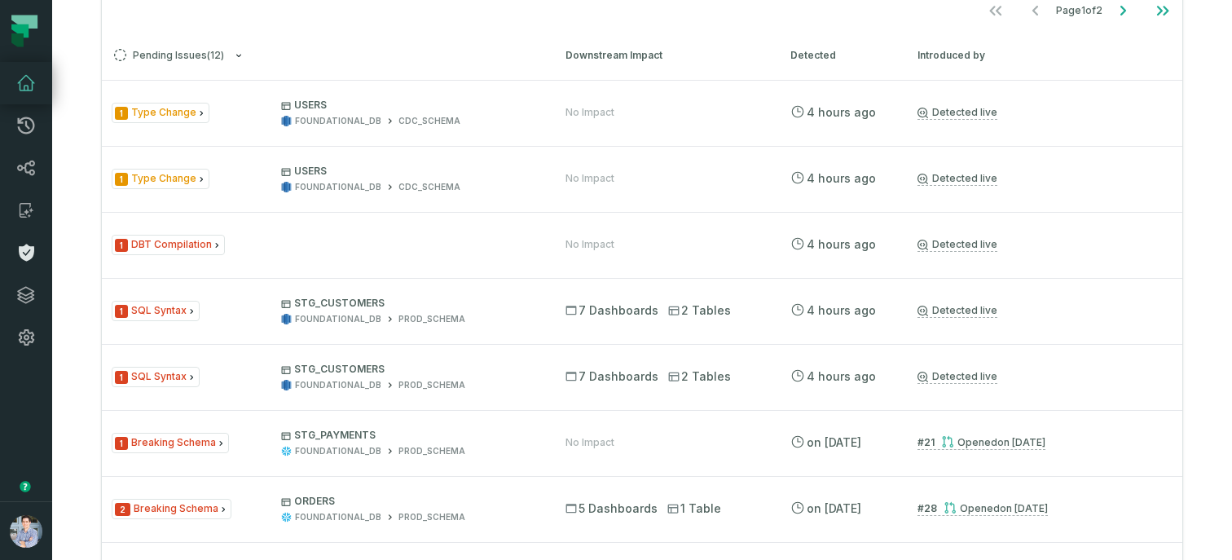
click at [27, 247] on icon at bounding box center [26, 252] width 15 height 17
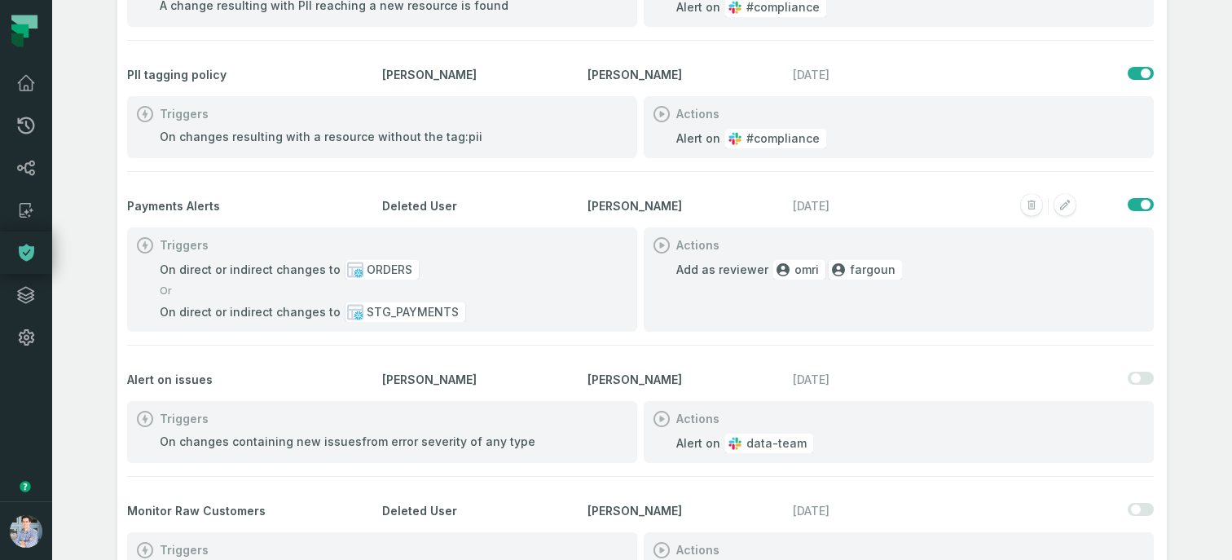
scroll to position [196, 0]
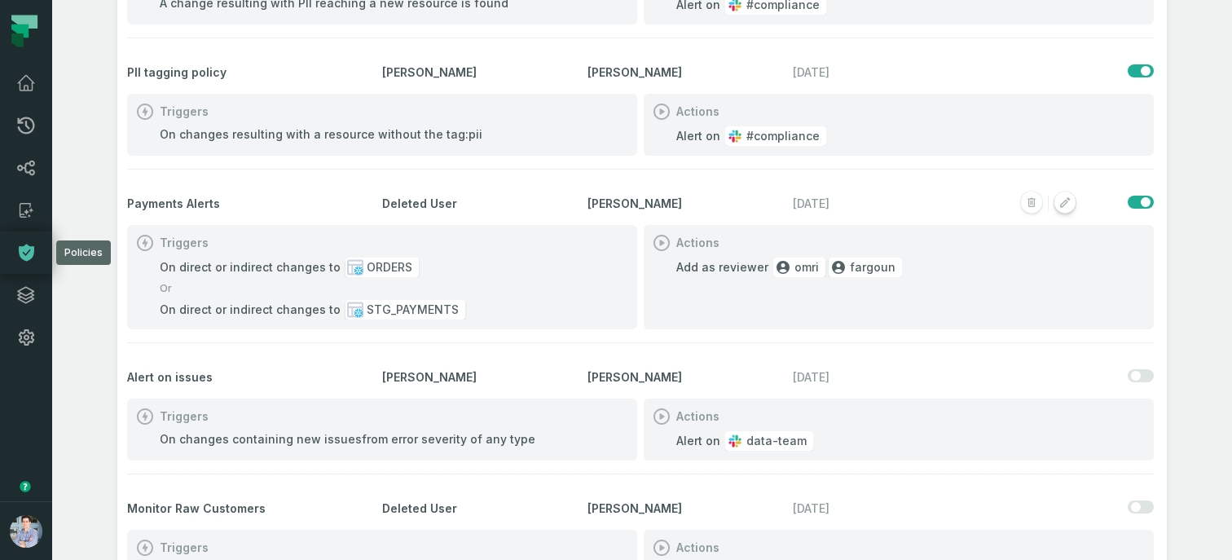
click at [1062, 200] on rect "button" at bounding box center [1064, 202] width 21 height 21
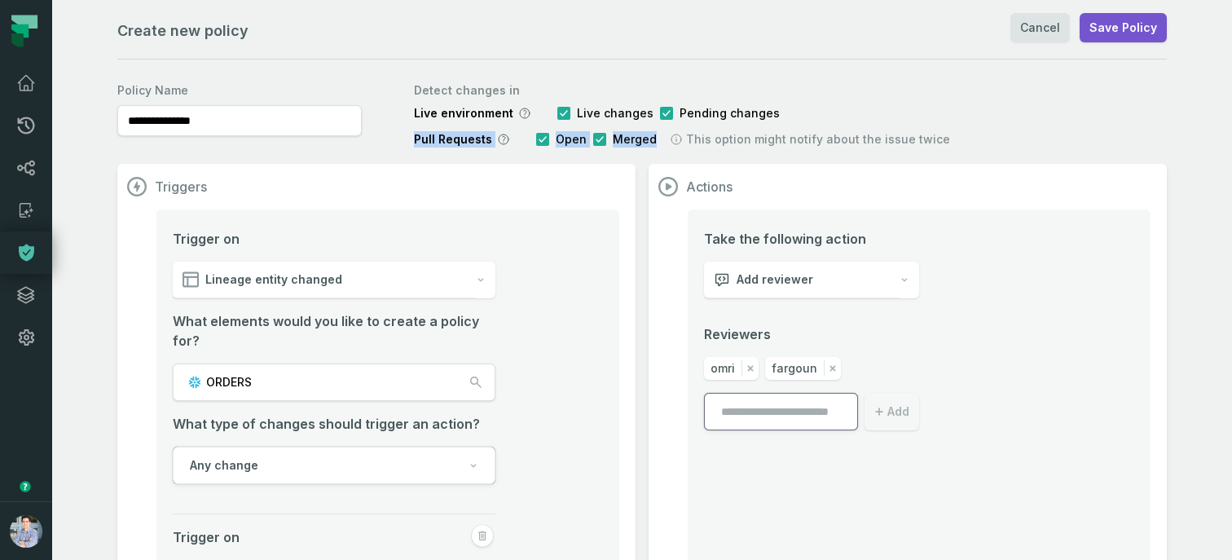
drag, startPoint x: 413, startPoint y: 138, endPoint x: 650, endPoint y: 138, distance: 237.1
click at [650, 138] on div "Pull Requests Open Merged This option might notify about the issue twice" at bounding box center [682, 139] width 536 height 16
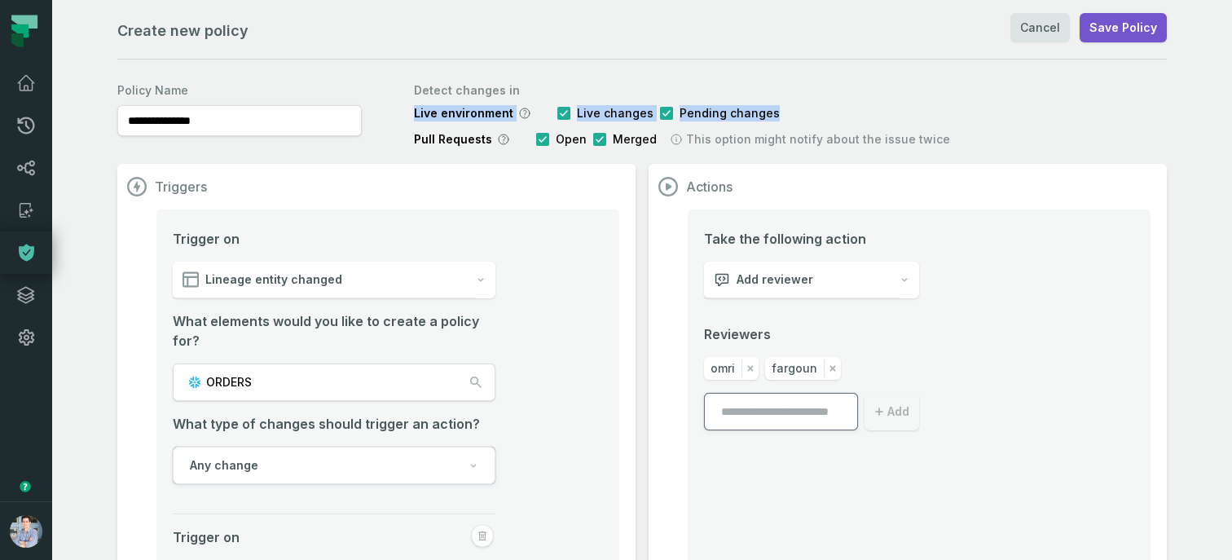
drag, startPoint x: 412, startPoint y: 109, endPoint x: 789, endPoint y: 110, distance: 376.4
click at [789, 110] on div "**********" at bounding box center [641, 112] width 1049 height 72
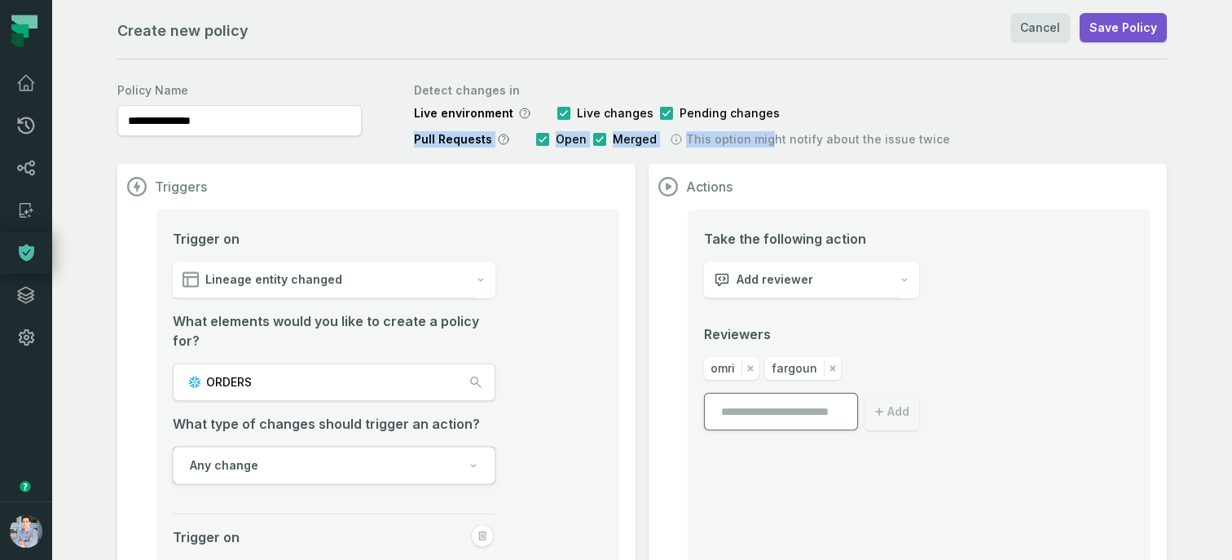
drag, startPoint x: 413, startPoint y: 142, endPoint x: 758, endPoint y: 139, distance: 345.4
click at [758, 139] on div "**********" at bounding box center [641, 112] width 1049 height 72
click at [455, 142] on span "Pull Requests" at bounding box center [453, 139] width 78 height 16
click at [453, 140] on span "Pull Requests" at bounding box center [453, 139] width 78 height 16
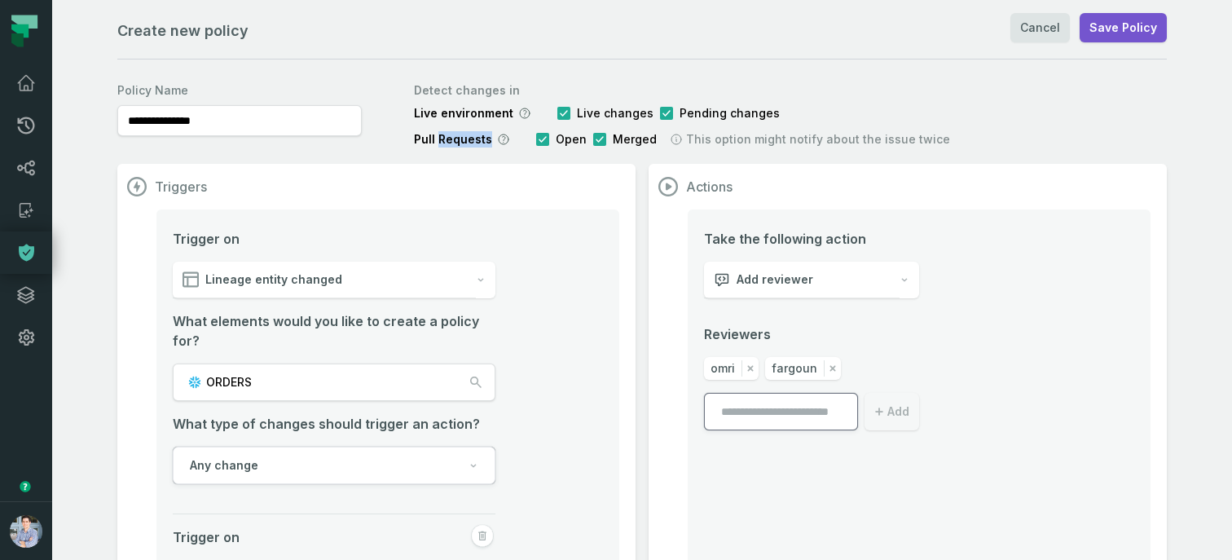
click at [453, 140] on span "Pull Requests" at bounding box center [453, 139] width 78 height 16
click at [21, 77] on icon at bounding box center [26, 83] width 20 height 20
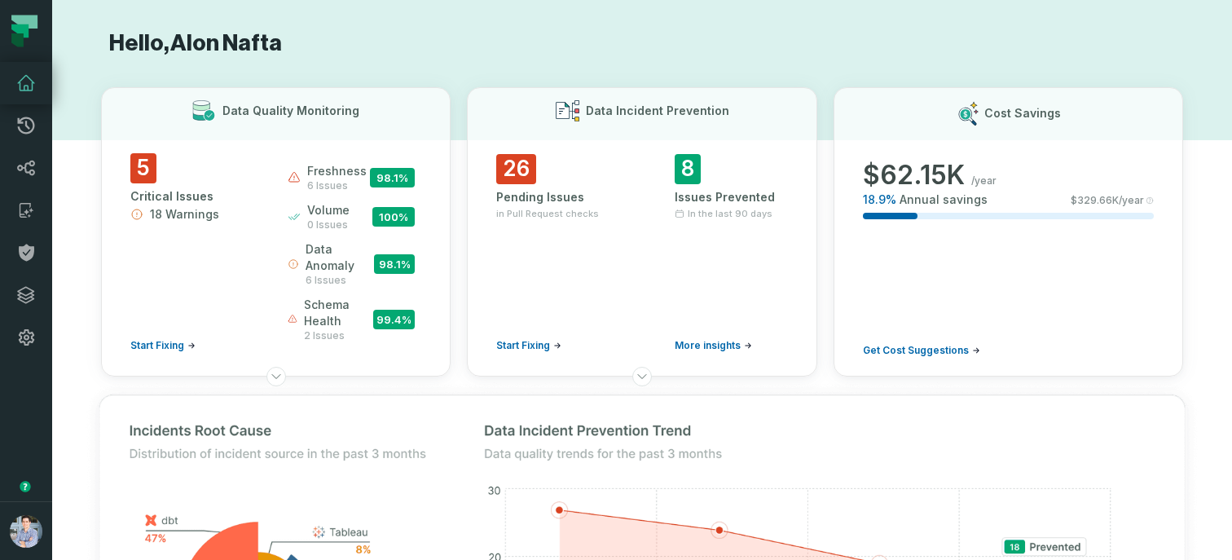
click at [27, 77] on icon at bounding box center [26, 83] width 20 height 20
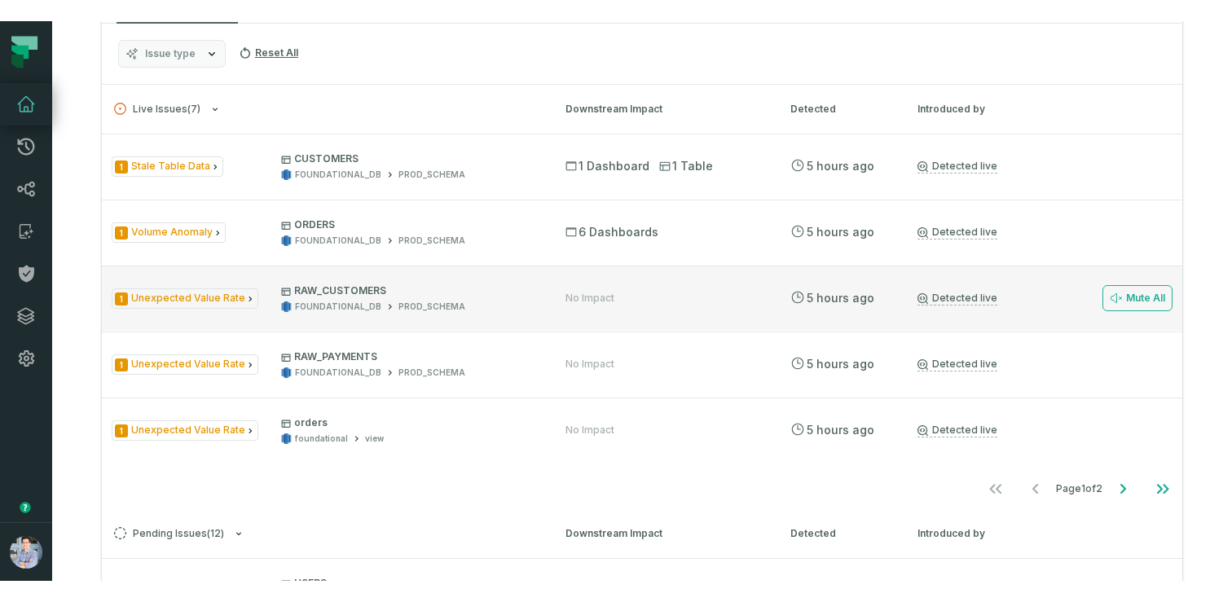
scroll to position [851, 0]
